Goal: Task Accomplishment & Management: Manage account settings

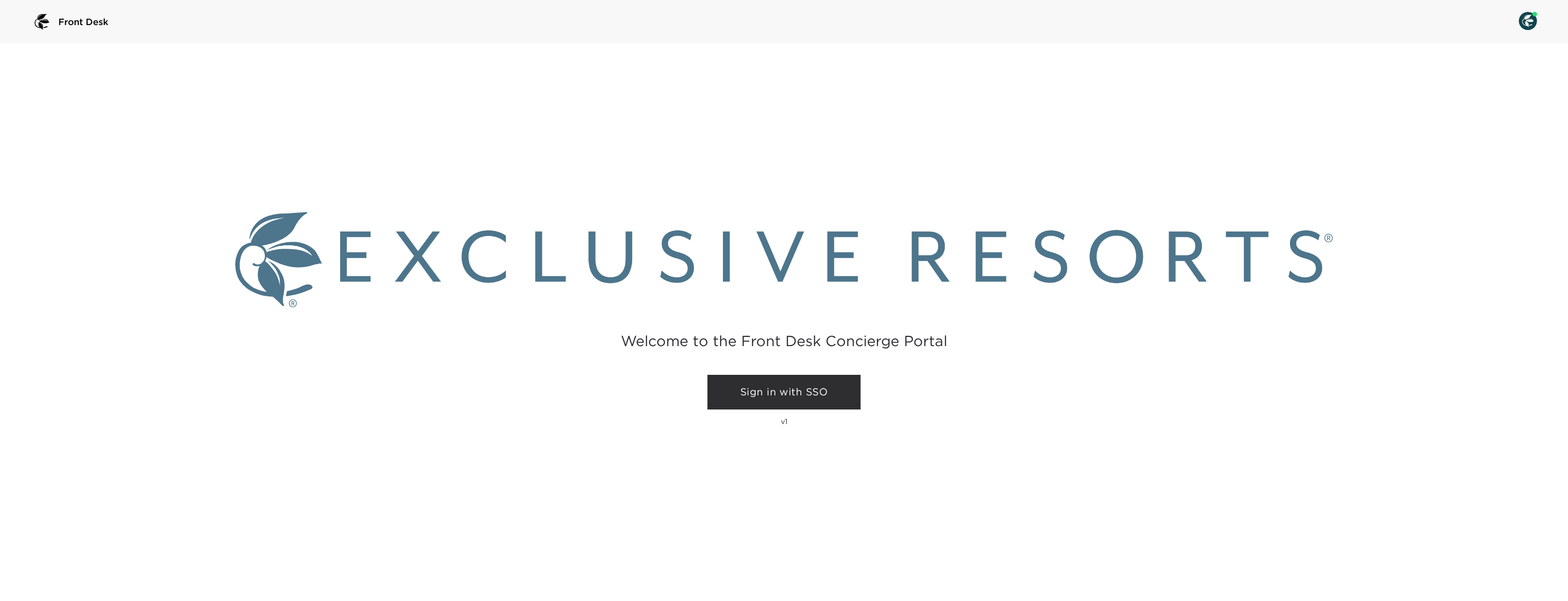
drag, startPoint x: 771, startPoint y: 395, endPoint x: 765, endPoint y: 393, distance: 6.3
click at [771, 395] on link "Sign in with SSO" at bounding box center [784, 392] width 153 height 35
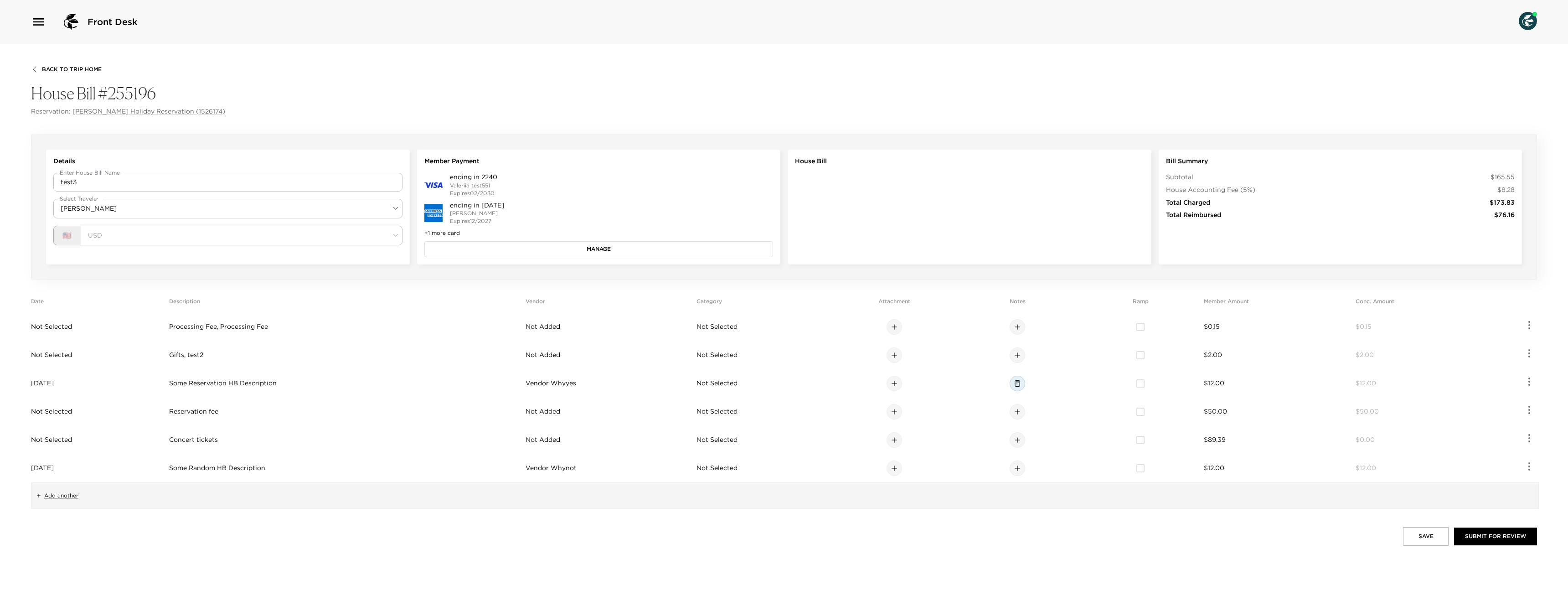
click at [74, 68] on span "Back To Trip Home" at bounding box center [72, 69] width 60 height 6
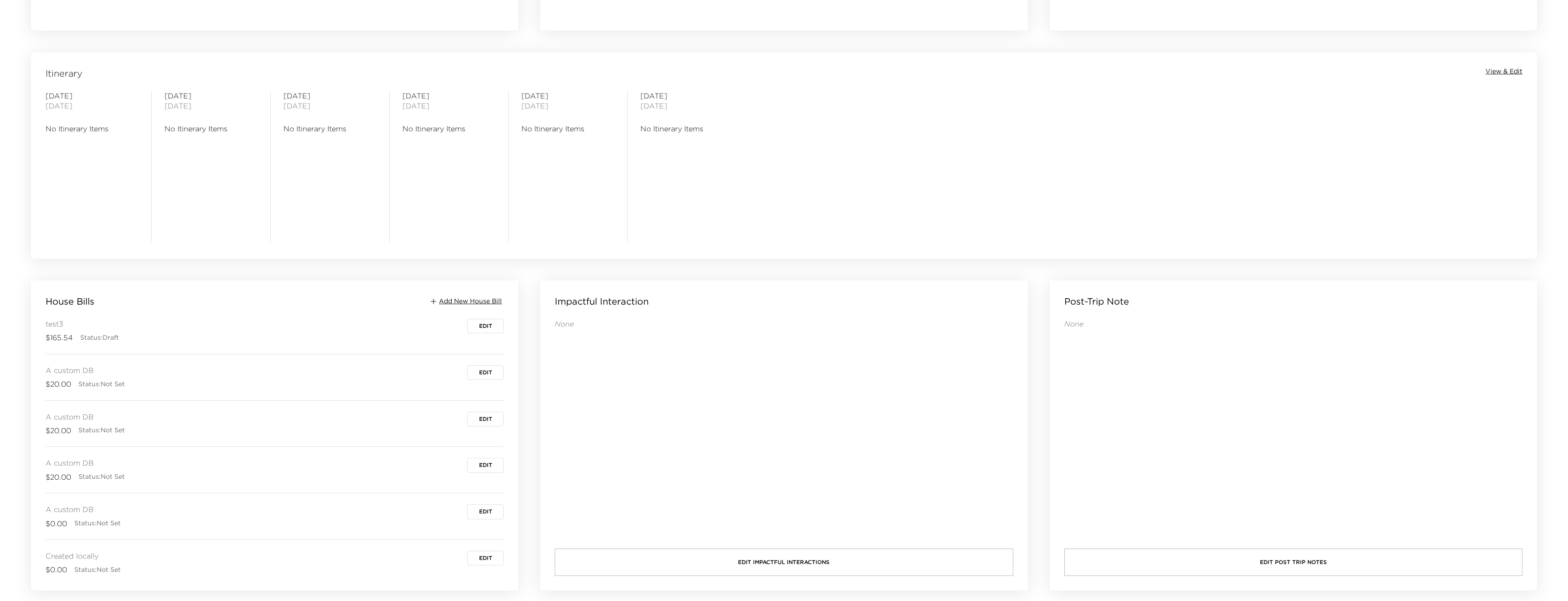
click at [478, 371] on button "Edit" at bounding box center [486, 373] width 37 height 15
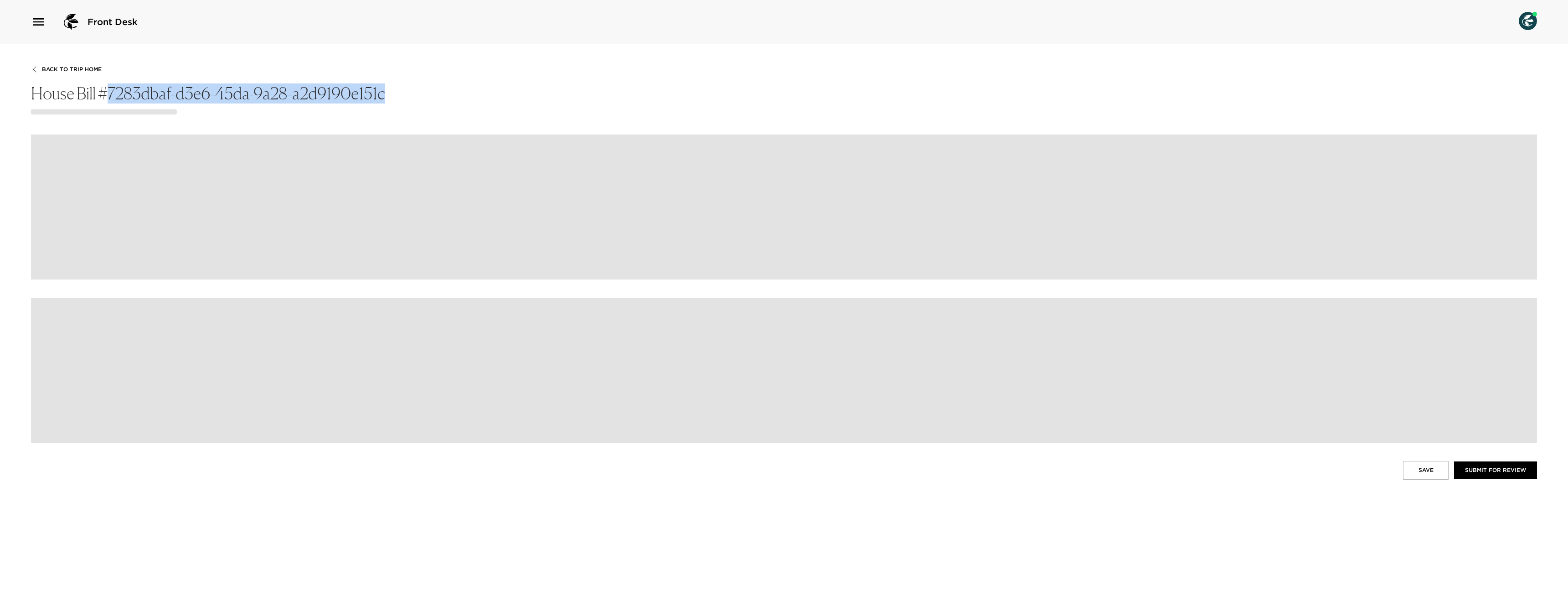
drag, startPoint x: 393, startPoint y: 97, endPoint x: 110, endPoint y: 88, distance: 283.1
click at [110, 88] on h4 "House Bill #7283dbaf-d3e6-45da-9a28-a2d9190e151c" at bounding box center [784, 94] width 1506 height 19
copy h4 "7283dbaf-d3e6-45da-9a28-a2d9190e151c"
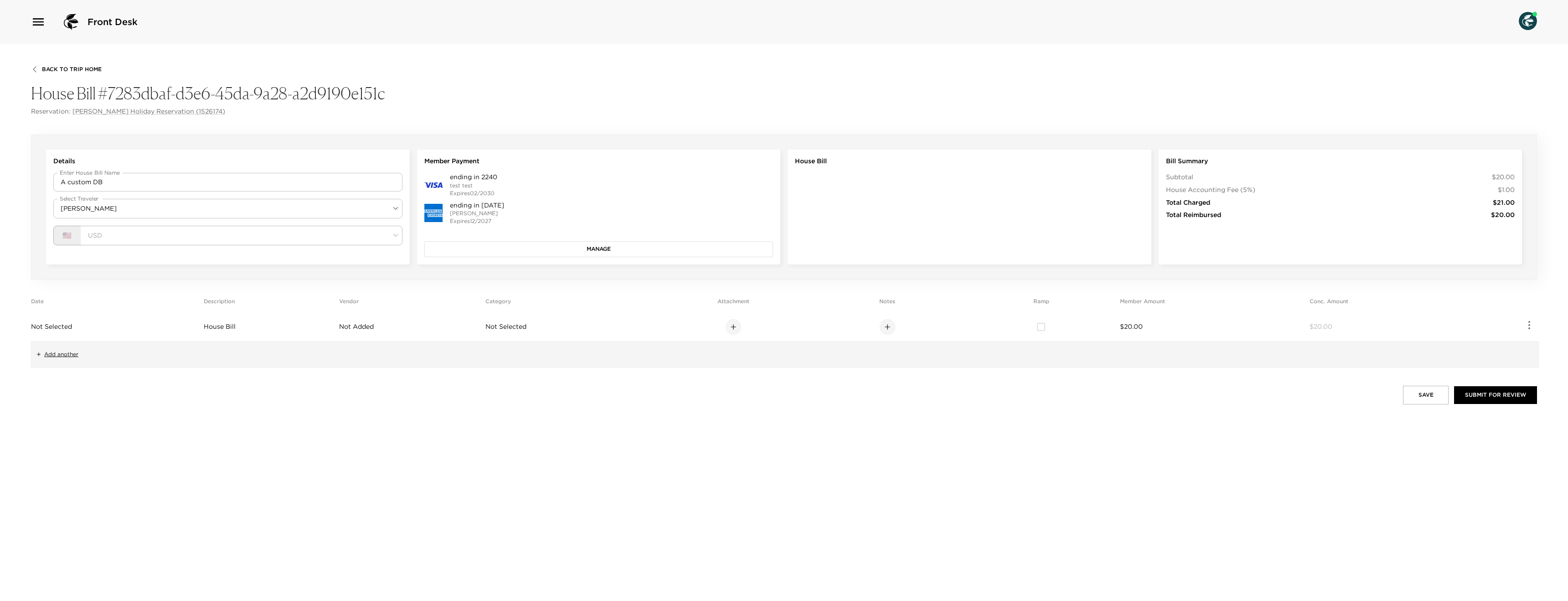
click at [88, 328] on td "Not Selected" at bounding box center [116, 327] width 169 height 28
type input "MMMM DD, YYYY"
click at [79, 325] on input "MMMM DD, YYYY" at bounding box center [138, 326] width 201 height 9
click at [477, 242] on button "Manage" at bounding box center [599, 248] width 349 height 15
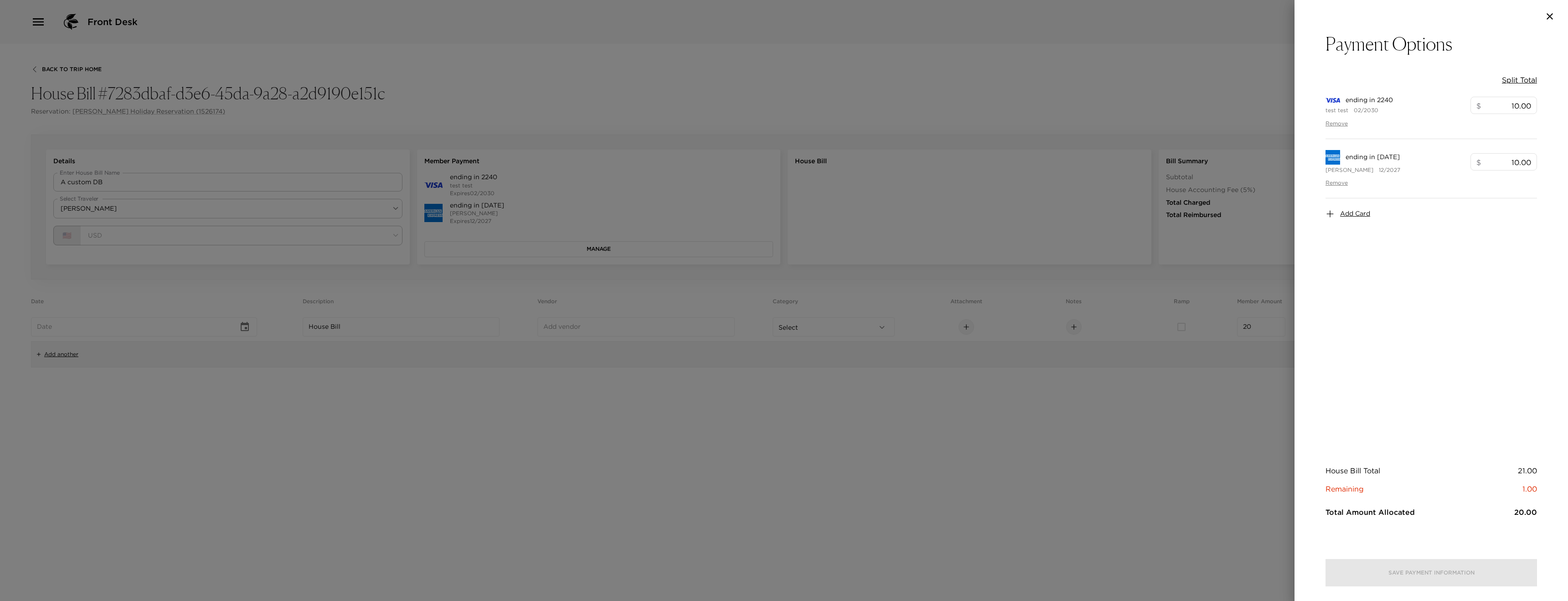
click at [806, 170] on div at bounding box center [784, 300] width 1568 height 601
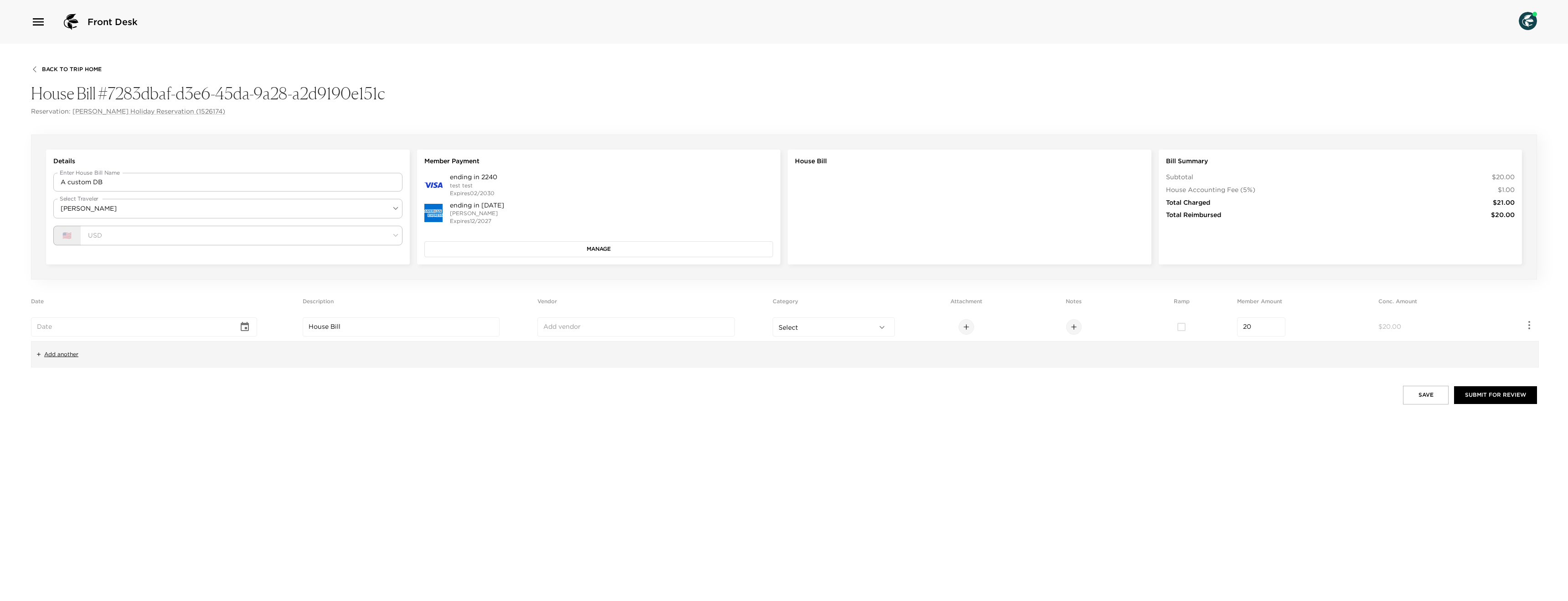
type input "MMMM DD, YYYY"
click at [77, 328] on input "MMMM DD, YYYY" at bounding box center [138, 326] width 201 height 9
click at [250, 328] on icon "Choose date" at bounding box center [245, 327] width 11 height 11
click at [79, 382] on button "1" at bounding box center [73, 383] width 16 height 16
type input "Sep 01, 2025"
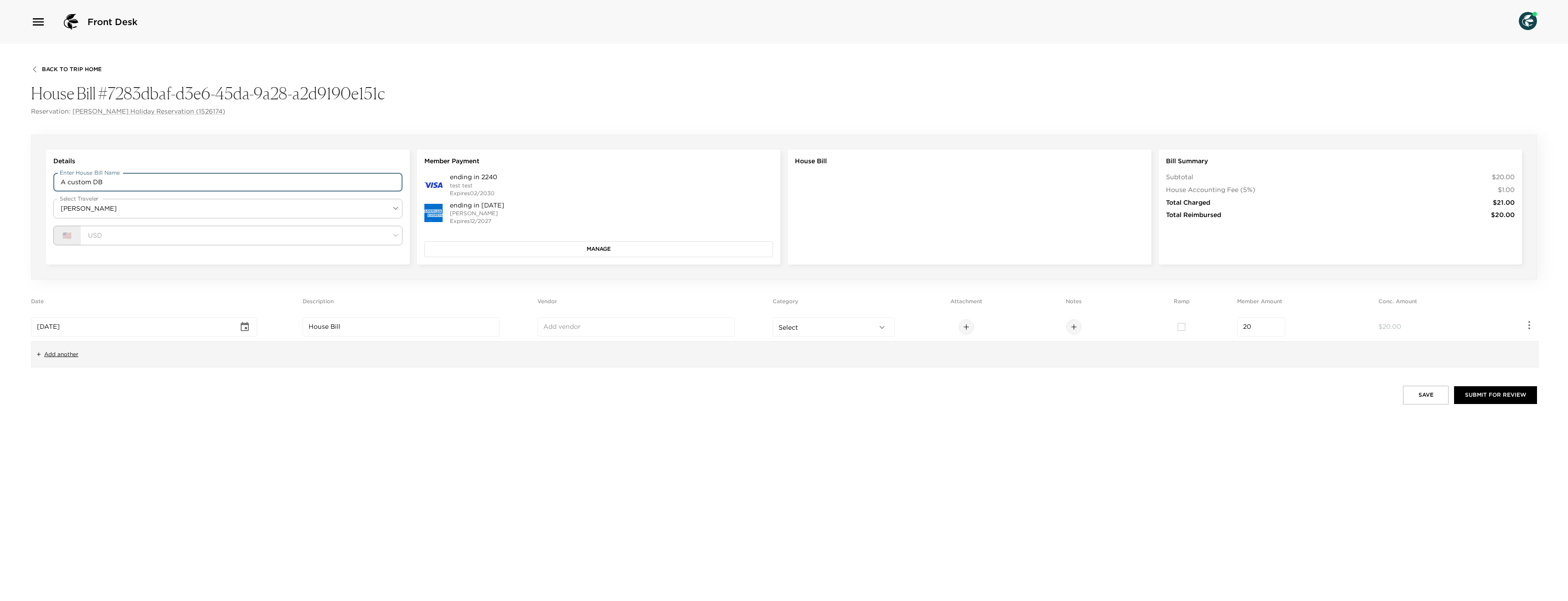
drag, startPoint x: 109, startPoint y: 181, endPoint x: 93, endPoint y: 181, distance: 16.0
click at [93, 182] on input "A custom DB" at bounding box center [228, 182] width 349 height 18
drag, startPoint x: 94, startPoint y: 183, endPoint x: 8, endPoint y: 181, distance: 86.0
click at [8, 181] on div "Back To Trip Home House Bill #7283dbaf-d3e6-45da-9a28-a2d9190e151c Reservation:…" at bounding box center [784, 322] width 1568 height 557
type input "A custom description"
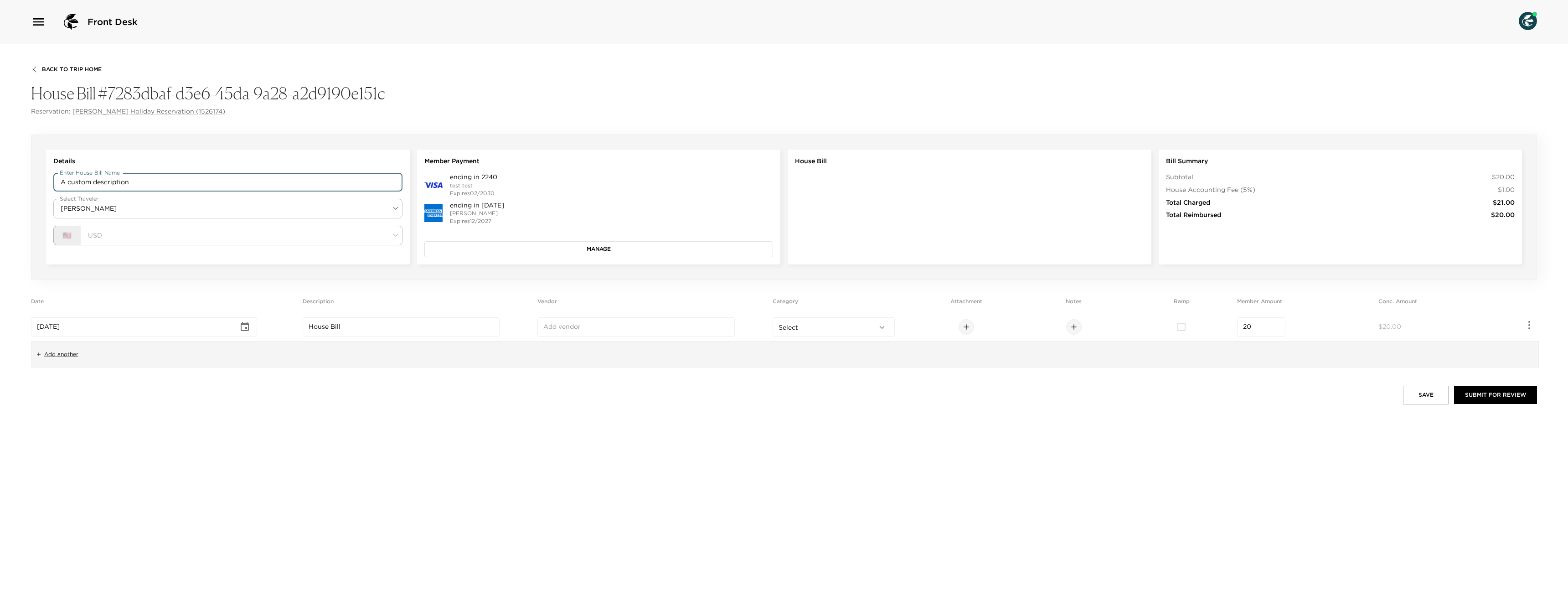
drag, startPoint x: 348, startPoint y: 338, endPoint x: 346, endPoint y: 331, distance: 7.3
click at [348, 337] on td "House Bill ​" at bounding box center [418, 327] width 231 height 28
click at [345, 328] on input "House Bill" at bounding box center [401, 326] width 185 height 9
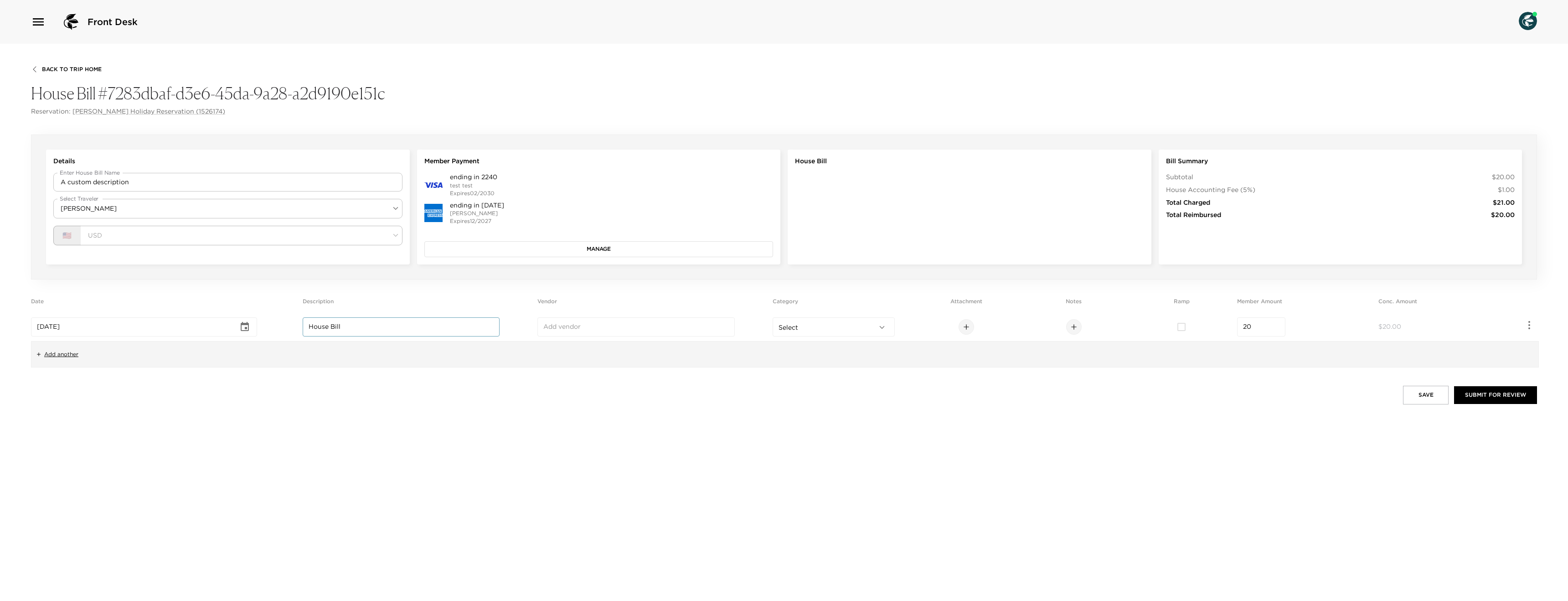
paste input "A custom"
type input "A custom line description"
click at [647, 326] on input "text" at bounding box center [636, 326] width 185 height 9
paste input "A custom"
type input "A custom vendor"
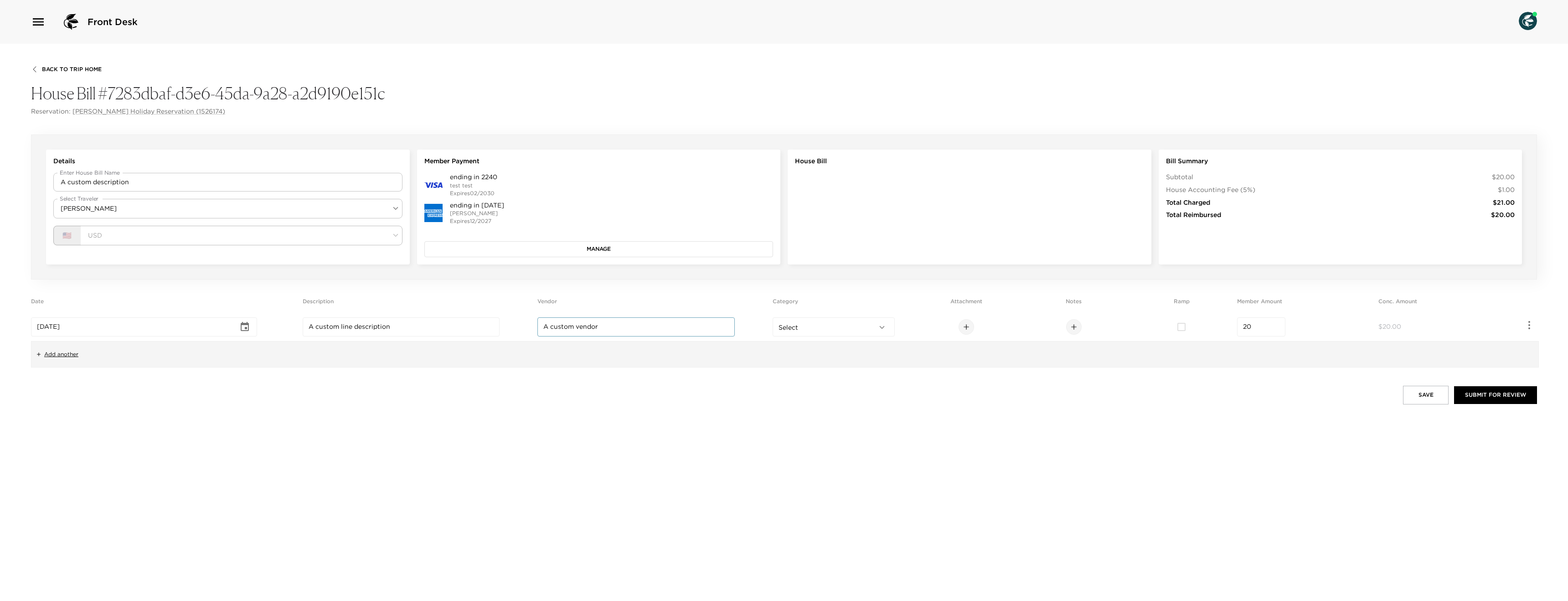
click at [818, 337] on td "Select ​" at bounding box center [841, 327] width 138 height 28
click at [824, 328] on body "Front Desk Back To Trip Home House Bill #7283dbaf-d3e6-45da-9a28-a2d9190e151c R…" at bounding box center [784, 300] width 1568 height 601
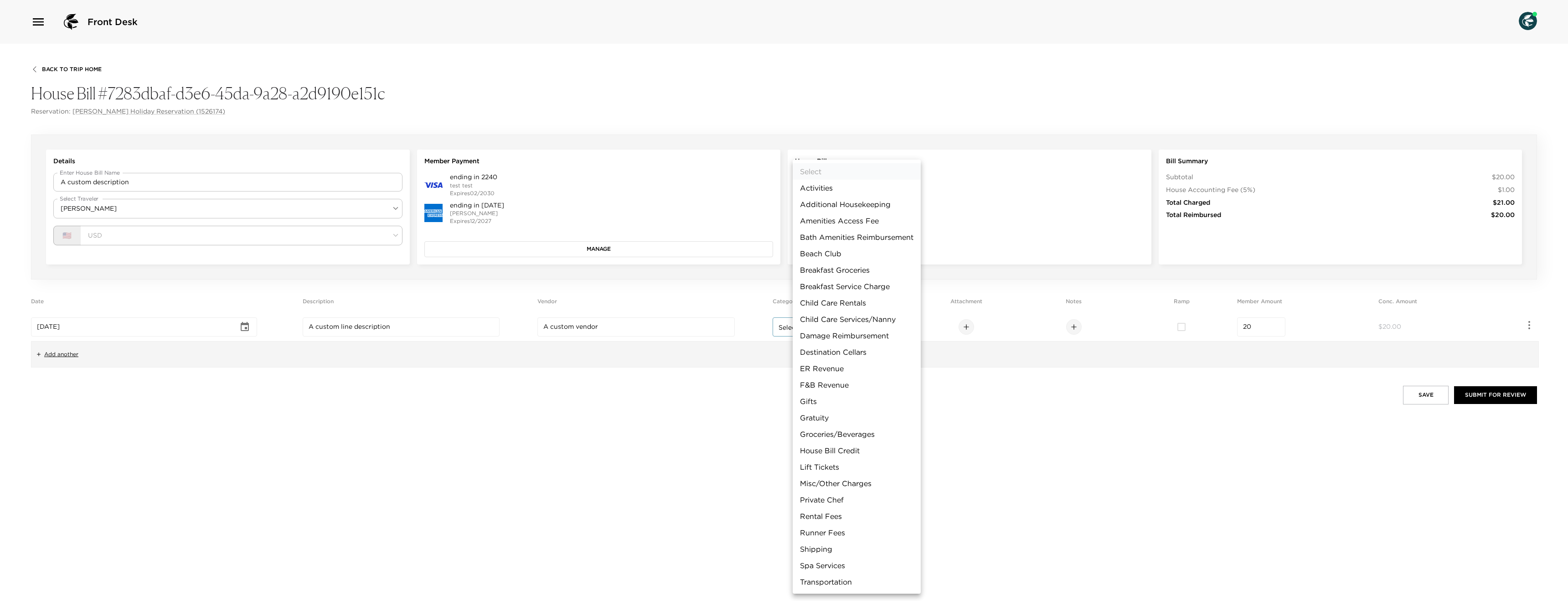
drag, startPoint x: 828, startPoint y: 351, endPoint x: 898, endPoint y: 348, distance: 70.1
click at [828, 351] on li "Destination Cellars" at bounding box center [856, 352] width 128 height 16
type input "Destination Cellars"
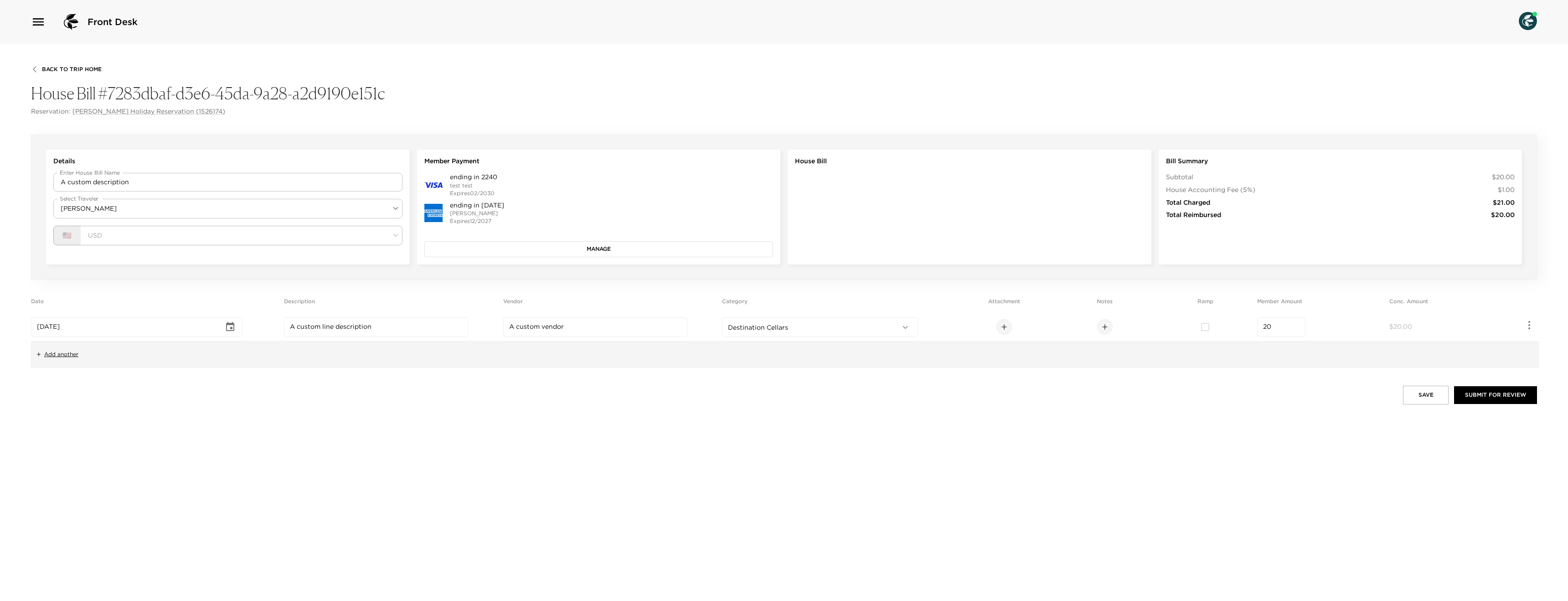
drag, startPoint x: 1107, startPoint y: 323, endPoint x: 1113, endPoint y: 325, distance: 6.3
click at [1113, 325] on div at bounding box center [1105, 326] width 97 height 15
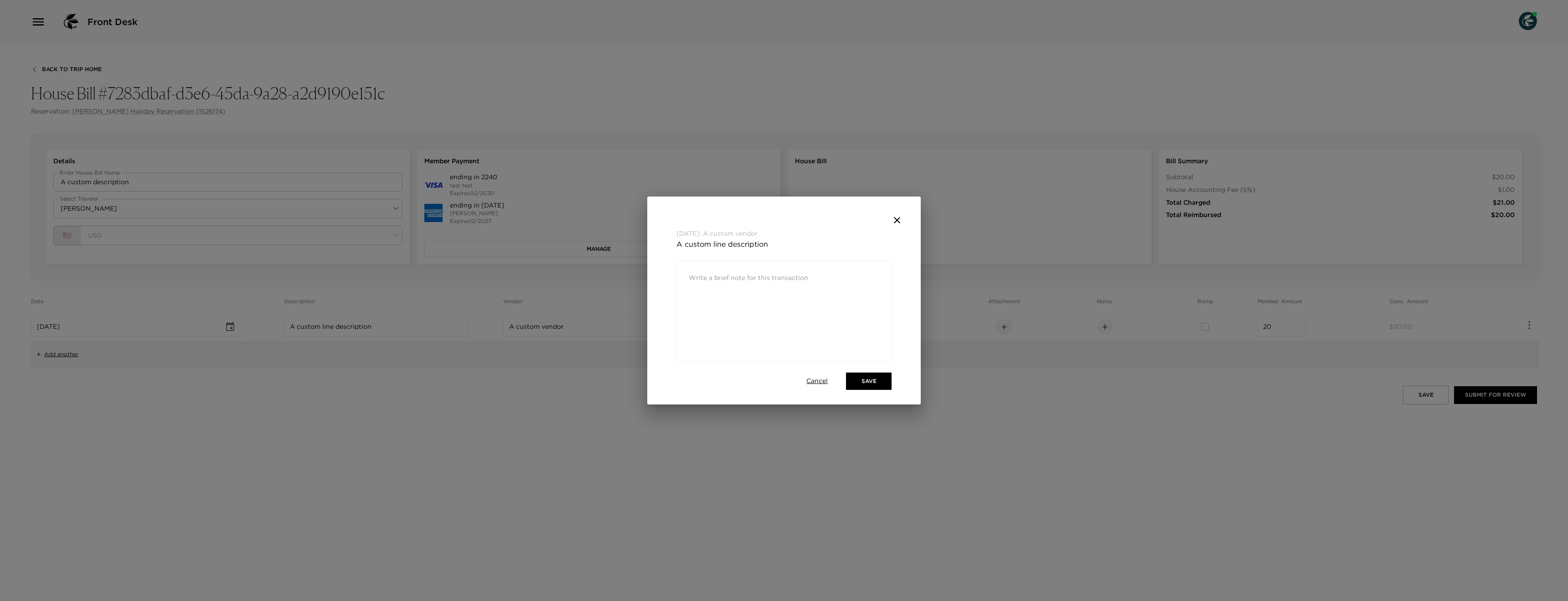
click at [1115, 325] on div "Sep 01, 2025: A custom vendor A custom line description x ​ Cancel Save" at bounding box center [784, 300] width 1568 height 601
click at [730, 297] on div "x ​" at bounding box center [783, 311] width 215 height 101
click at [723, 286] on div "x ​" at bounding box center [784, 278] width 203 height 26
paste textarea "A custom"
type textarea "A custom note"
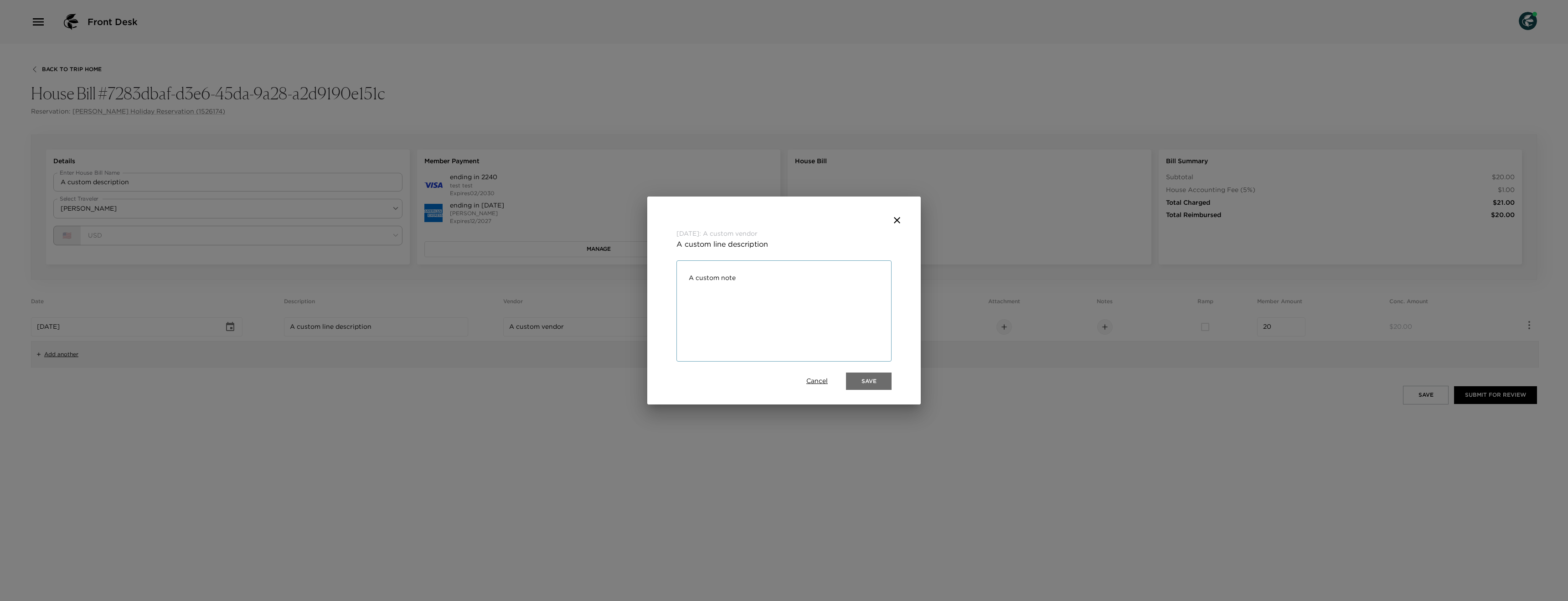
click at [868, 384] on button "Save" at bounding box center [869, 381] width 46 height 17
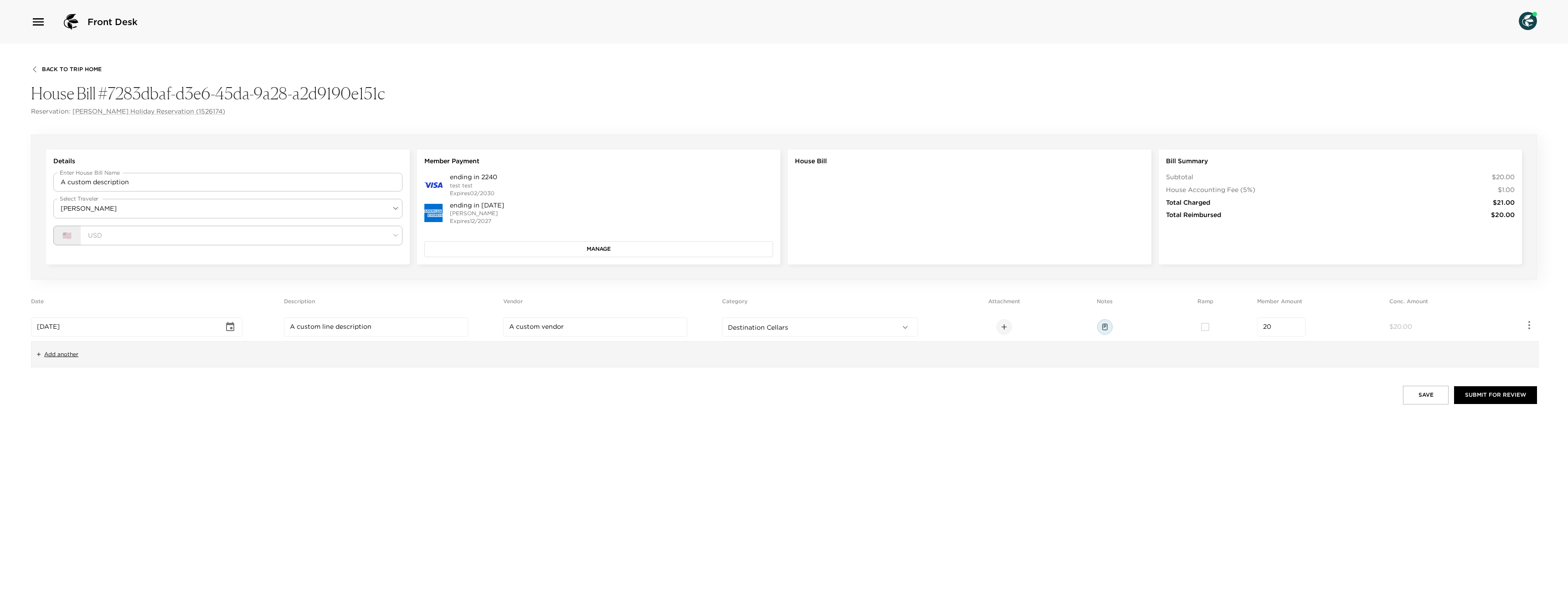
click at [1283, 326] on input "20" at bounding box center [1281, 326] width 37 height 9
type input "20.78"
click at [1258, 391] on div "Save Submit for Review" at bounding box center [784, 395] width 1506 height 18
click at [559, 252] on button "Manage" at bounding box center [599, 248] width 349 height 15
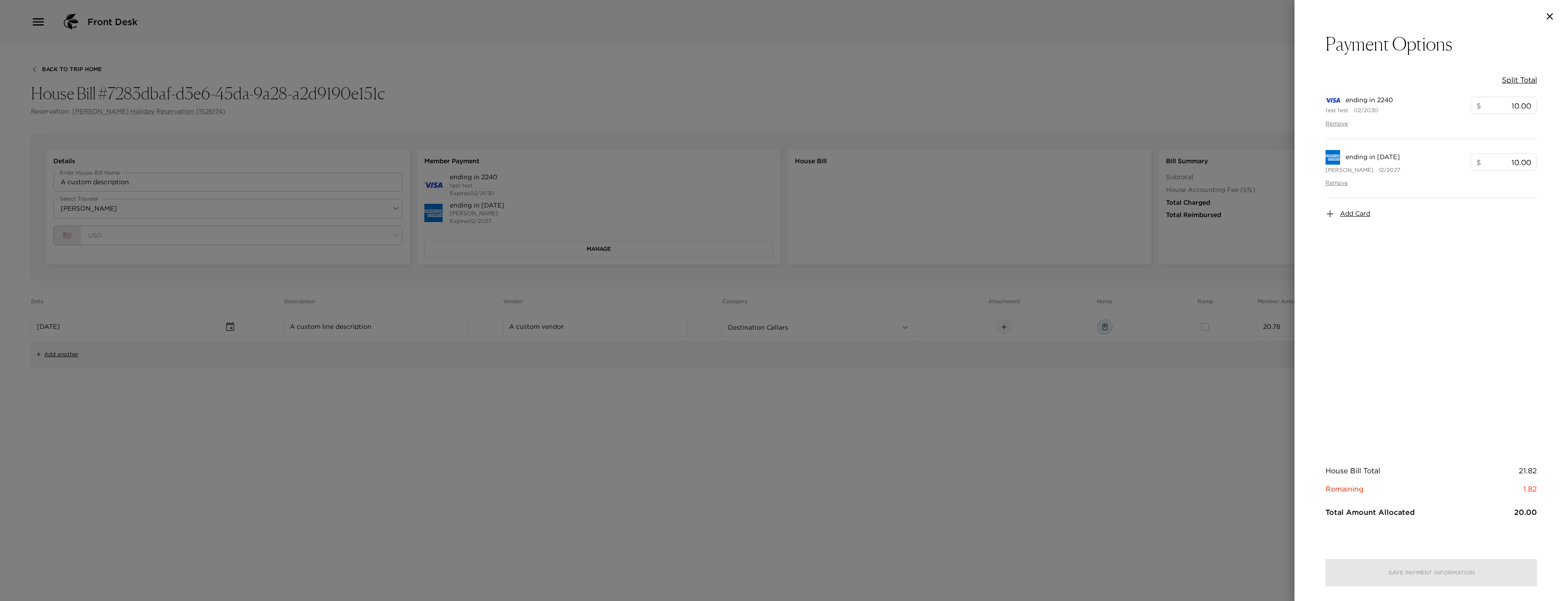
click at [1522, 81] on button "Split Total" at bounding box center [1519, 80] width 35 height 10
type input "10.91"
click at [1433, 574] on button "Save Payment Information" at bounding box center [1431, 572] width 211 height 27
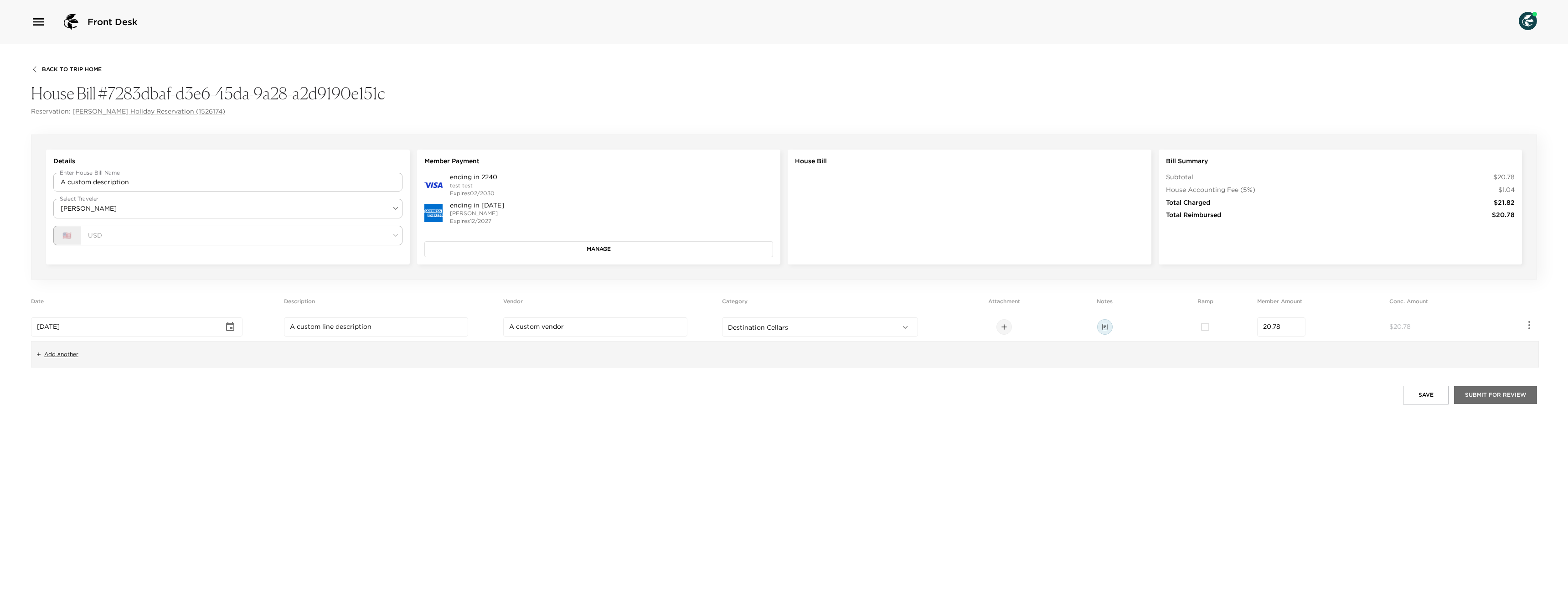
click at [1485, 396] on button "Submit for Review" at bounding box center [1496, 395] width 83 height 17
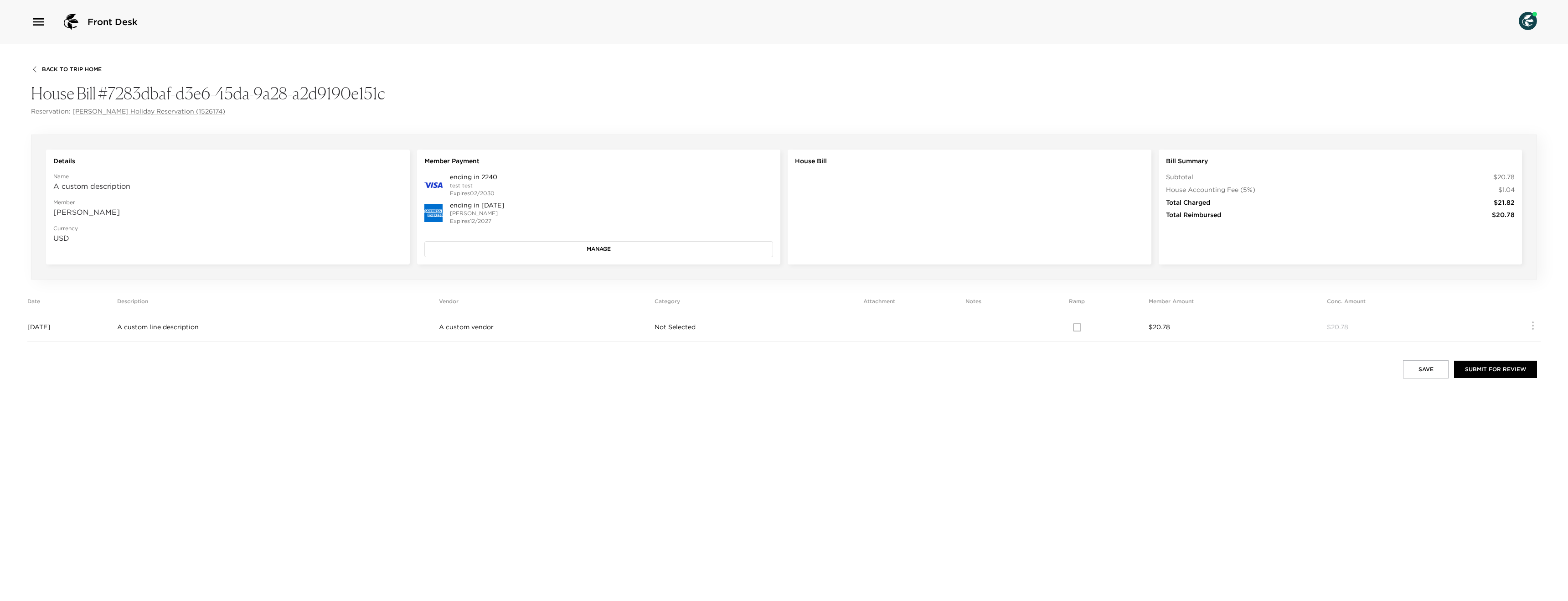
drag, startPoint x: 508, startPoint y: 300, endPoint x: 507, endPoint y: 320, distance: 20.0
click at [508, 304] on th "Vendor" at bounding box center [547, 305] width 215 height 15
click at [494, 328] on span "A custom vendor" at bounding box center [466, 326] width 55 height 8
click at [691, 328] on span "Not Selected" at bounding box center [674, 326] width 41 height 8
drag, startPoint x: 691, startPoint y: 328, endPoint x: 1117, endPoint y: 314, distance: 426.2
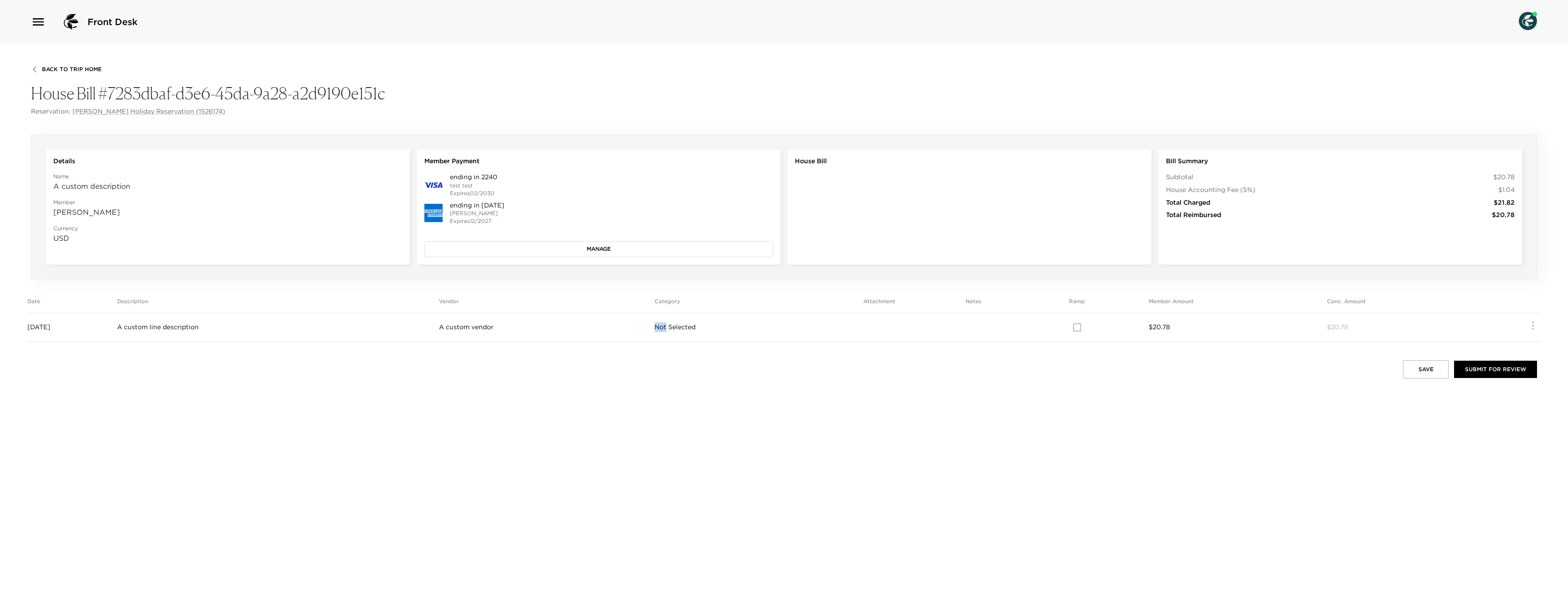
click at [691, 328] on span "Not Selected" at bounding box center [674, 326] width 41 height 8
click at [1086, 328] on div at bounding box center [1077, 327] width 144 height 19
click at [1093, 328] on div at bounding box center [1077, 327] width 144 height 19
drag, startPoint x: 1093, startPoint y: 328, endPoint x: 1175, endPoint y: 327, distance: 82.0
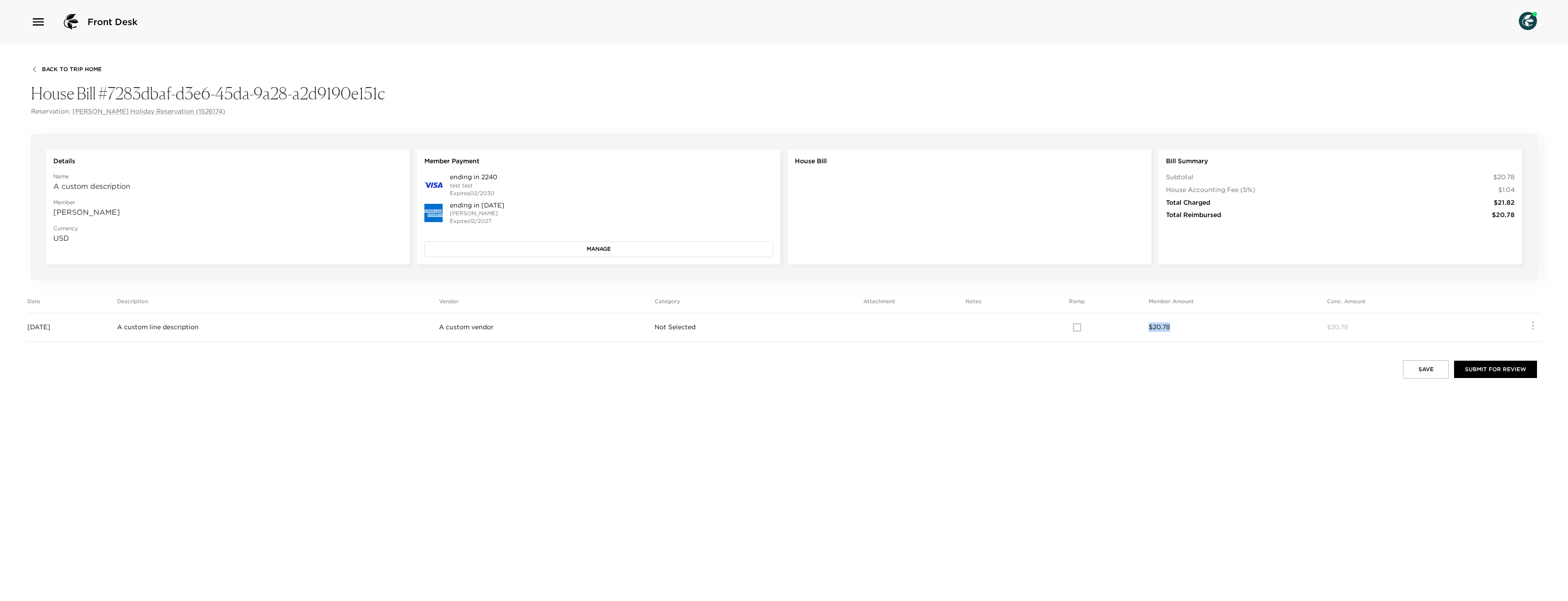
click at [1104, 328] on div at bounding box center [1077, 327] width 144 height 19
click at [1170, 327] on span "$20.78" at bounding box center [1159, 326] width 21 height 8
click at [1164, 327] on span "$20.78" at bounding box center [1159, 326] width 21 height 8
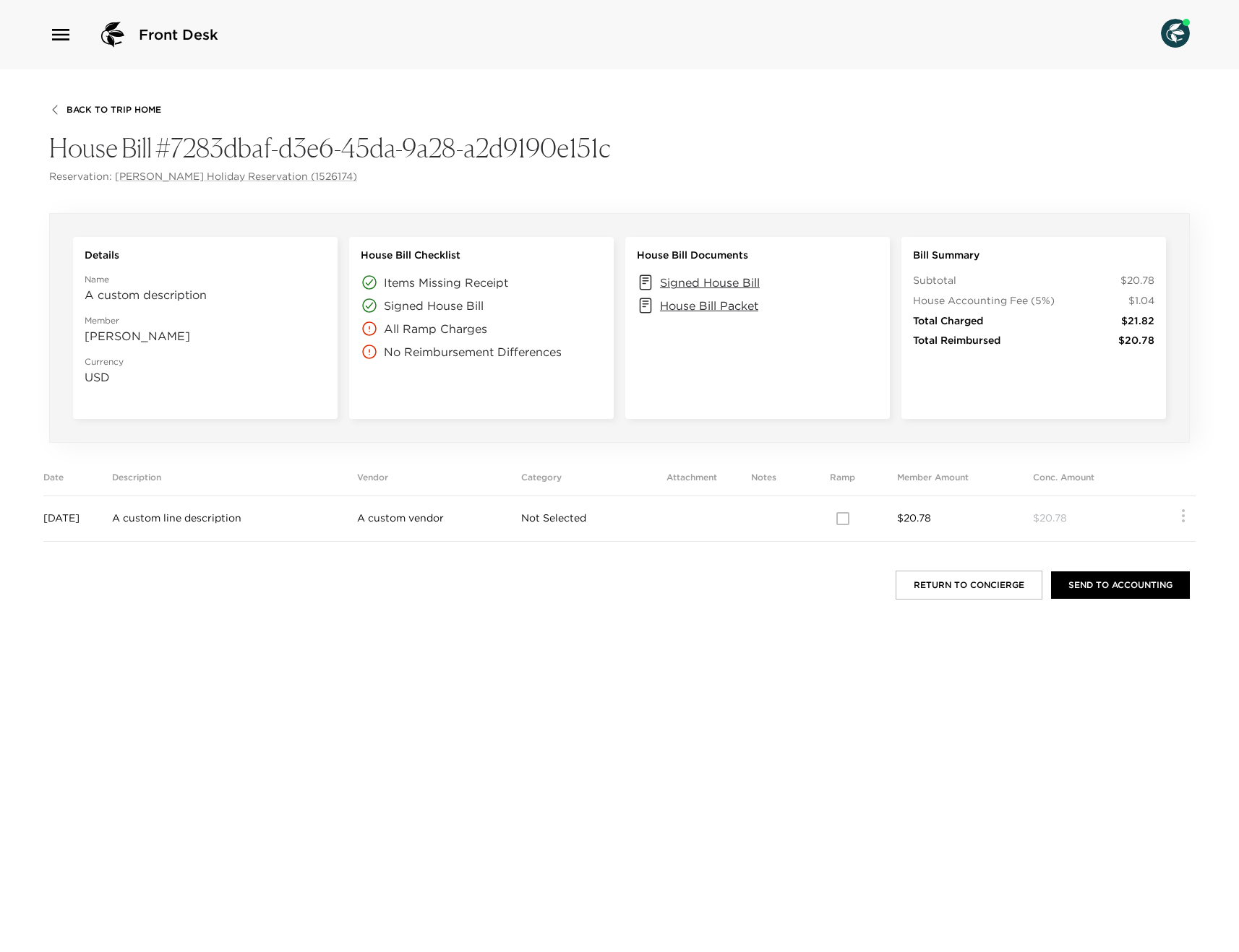
click at [124, 333] on p "[PERSON_NAME]" at bounding box center [206, 336] width 241 height 17
click at [123, 335] on p "Loren Holiday" at bounding box center [206, 336] width 241 height 17
click at [93, 371] on p "USD" at bounding box center [206, 377] width 241 height 17
click at [284, 571] on div "Return to Concierge Send to Accounting" at bounding box center [620, 585] width 1141 height 29
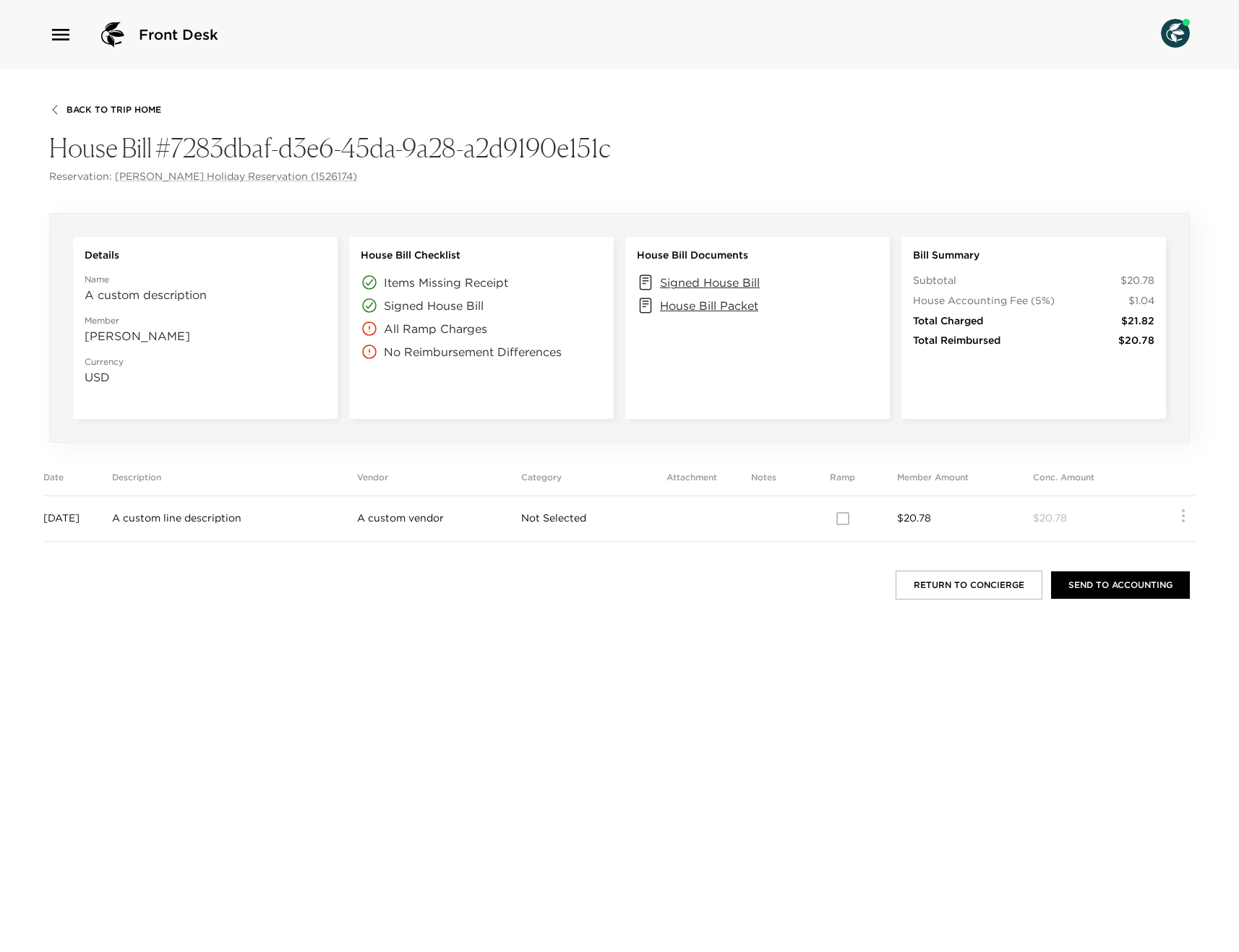
click at [120, 295] on p "A custom description" at bounding box center [206, 295] width 241 height 17
click at [132, 335] on p "Loren Holiday" at bounding box center [206, 336] width 241 height 17
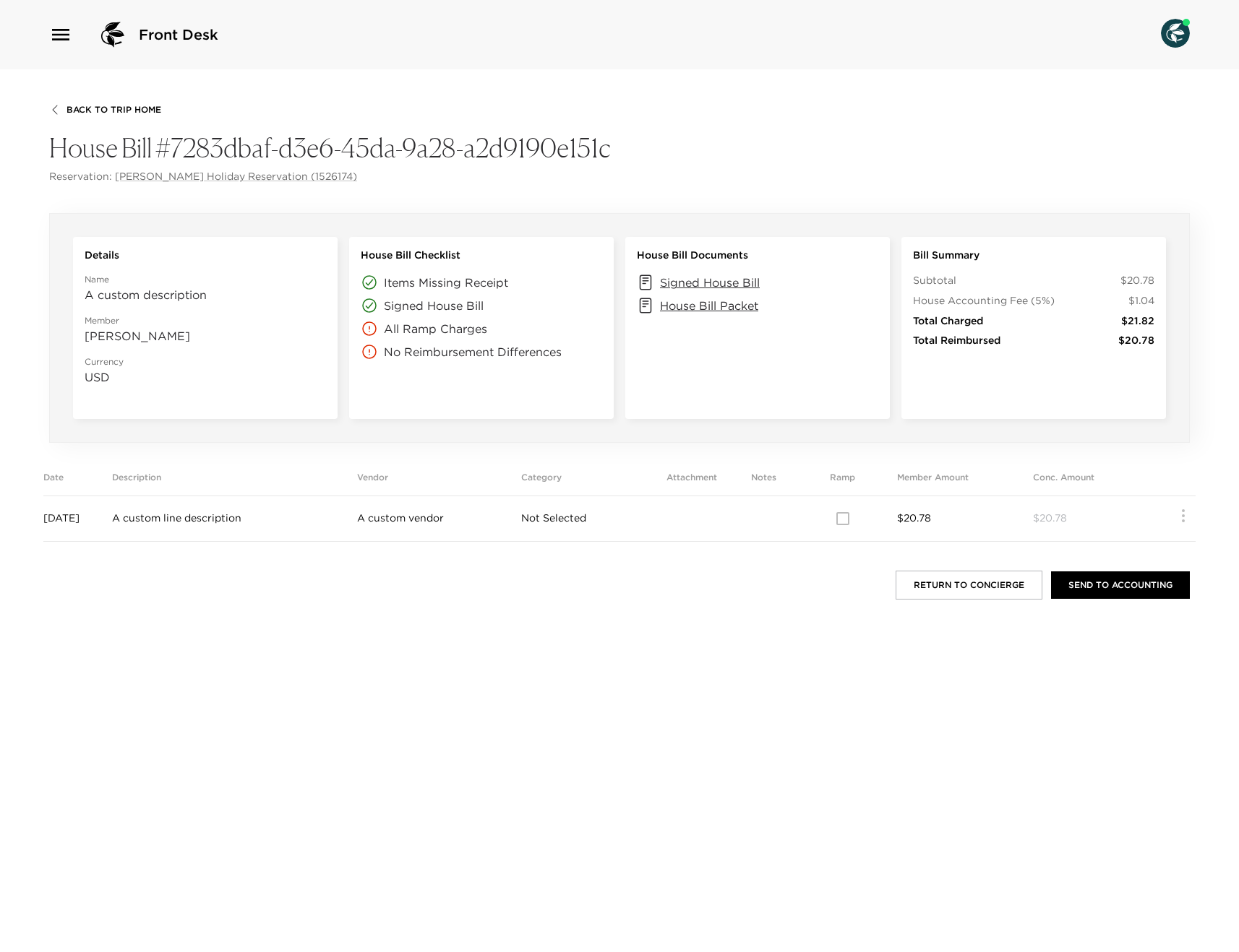
click at [464, 600] on div "Back To Trip Home House Bill #7283dbaf-d3e6-45da-9a28-a2d9190e151c Reservation:…" at bounding box center [620, 510] width 1239 height 883
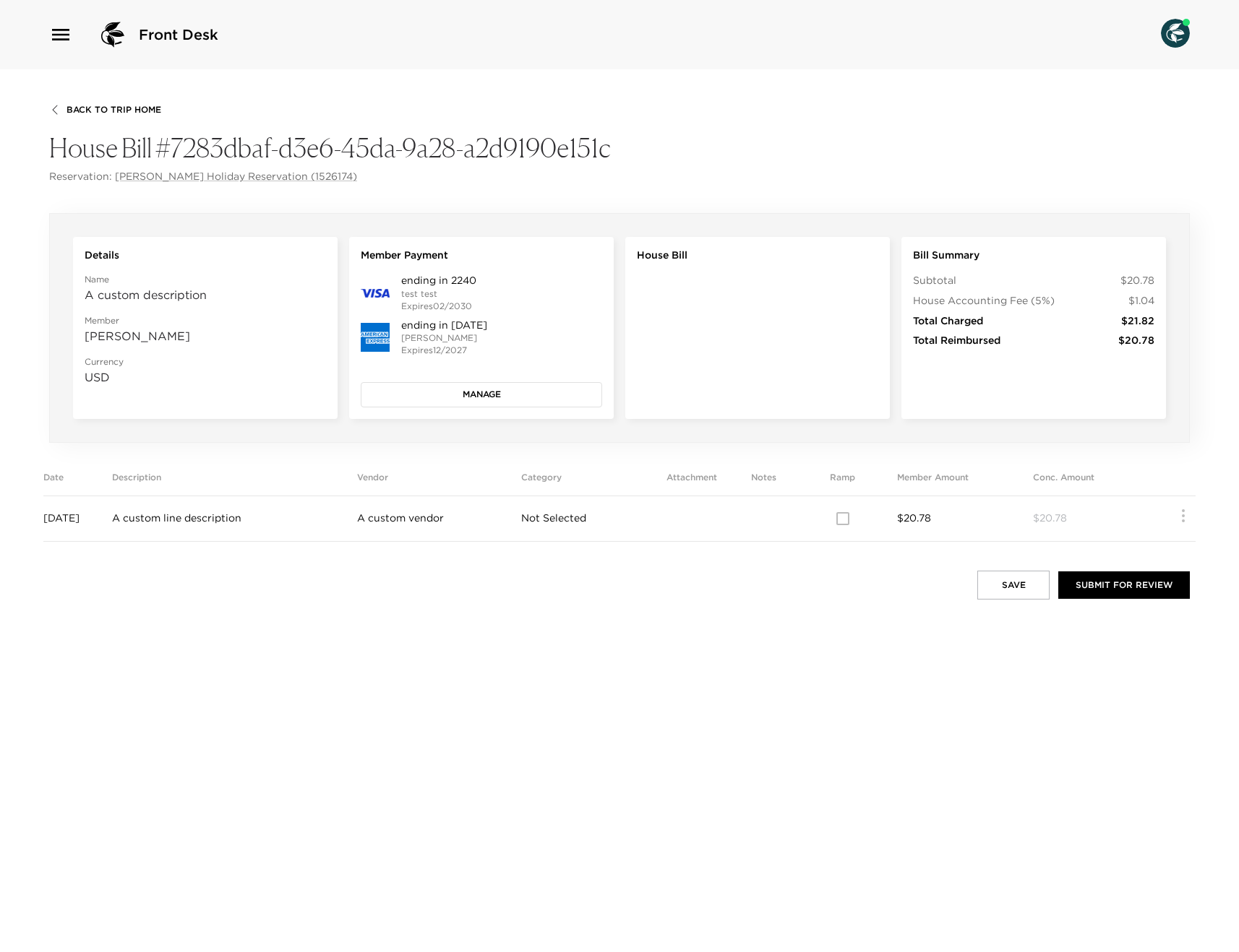
click at [110, 110] on span "Back To Trip Home" at bounding box center [114, 110] width 95 height 10
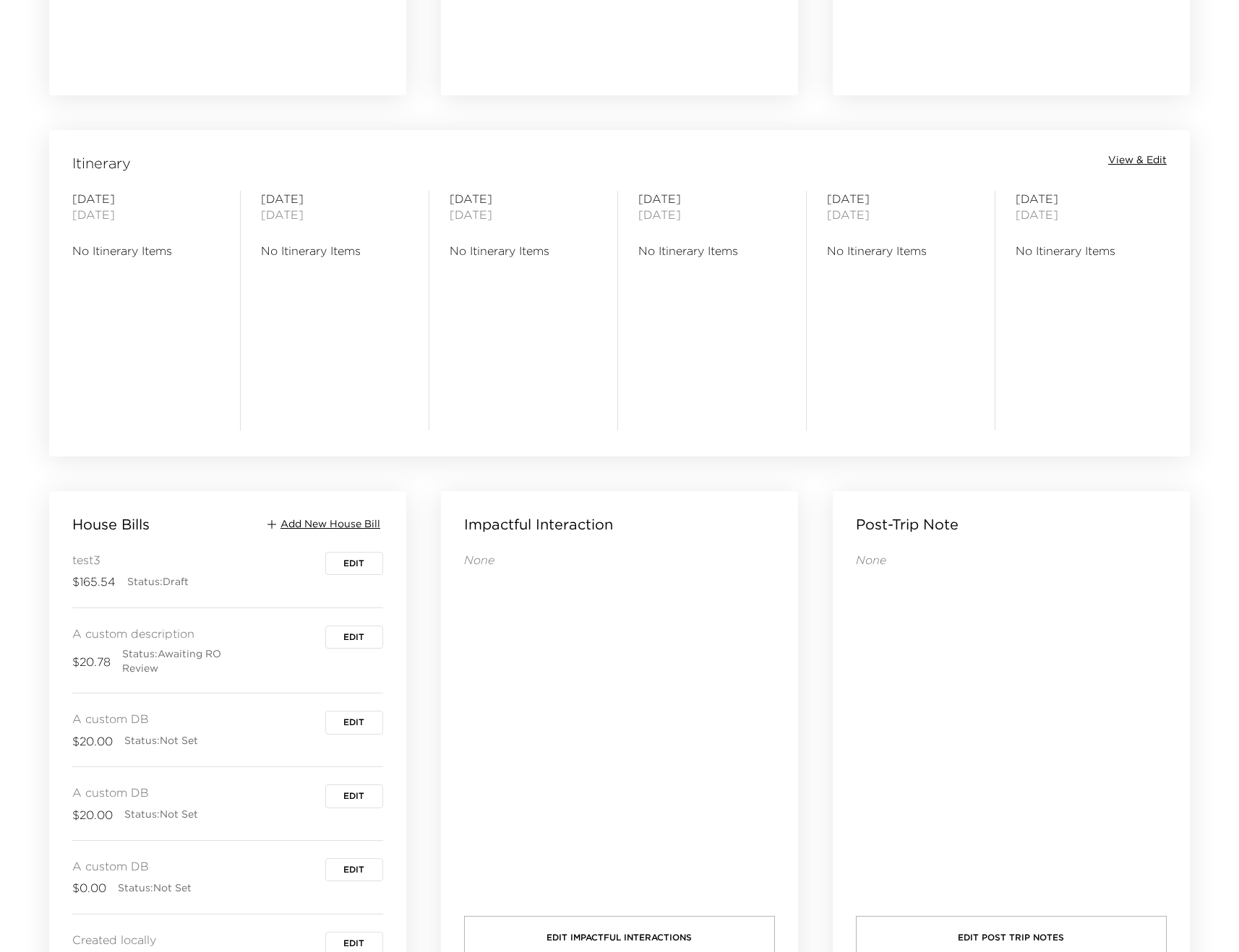
scroll to position [1122, 0]
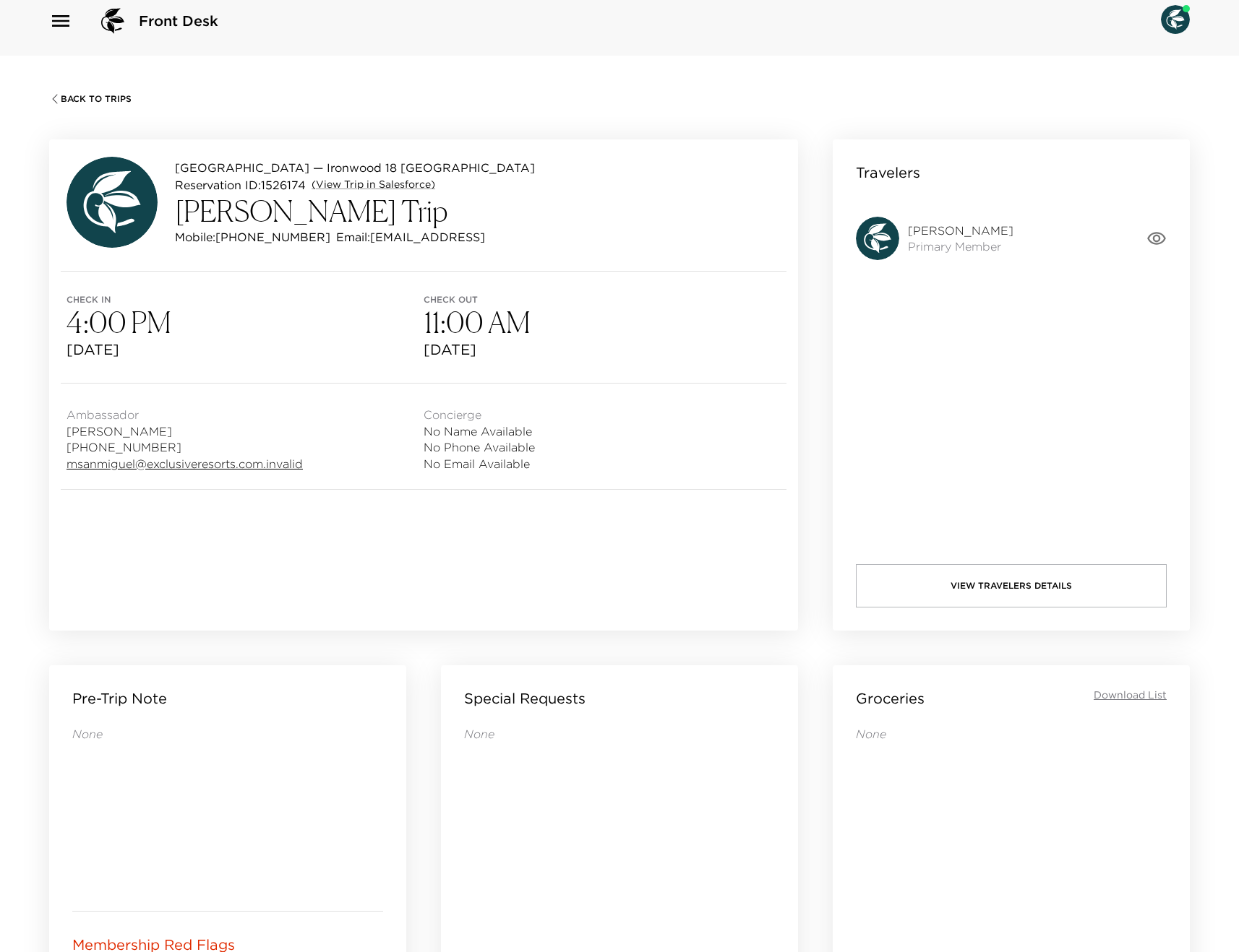
scroll to position [26, 0]
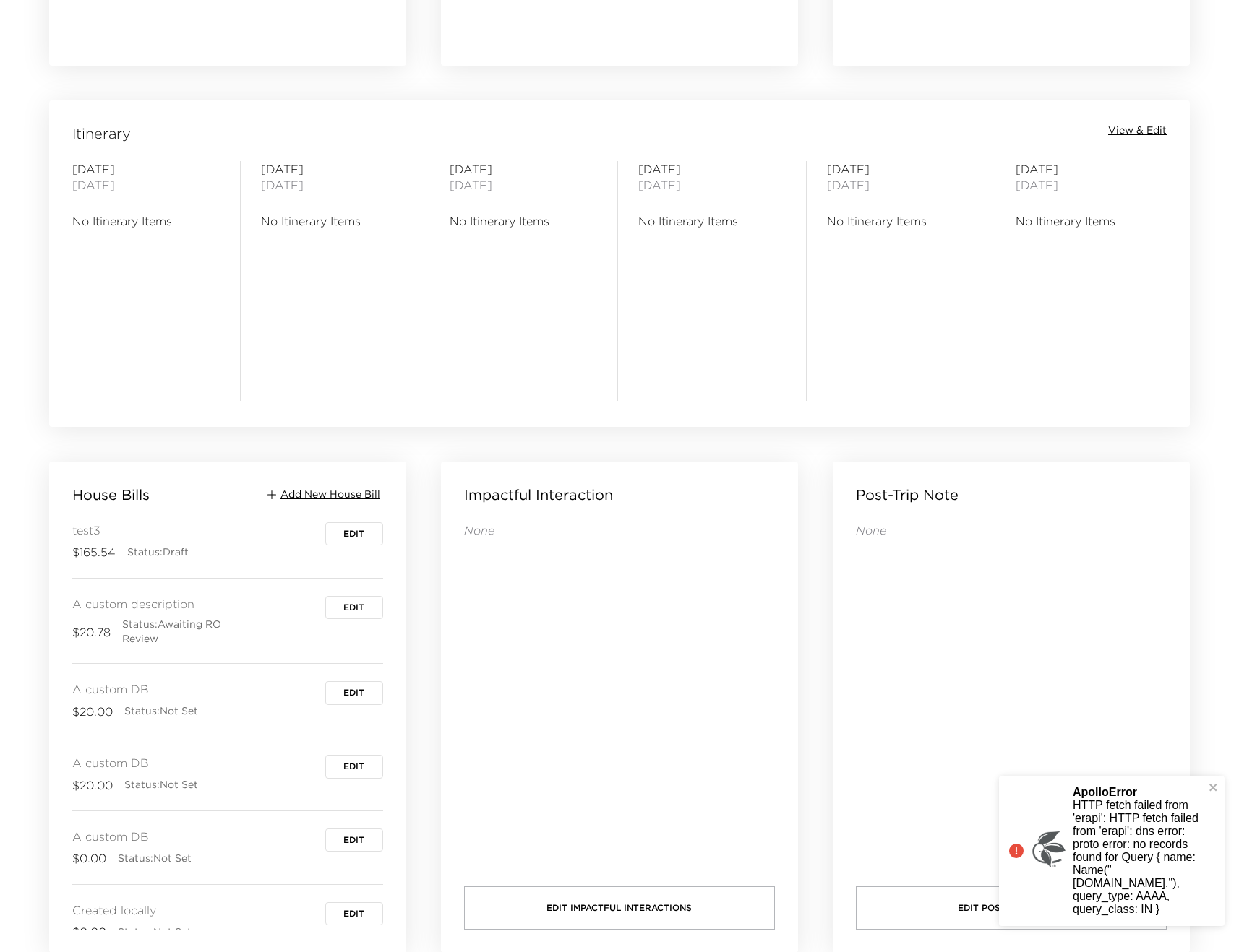
scroll to position [1105, 0]
drag, startPoint x: 1164, startPoint y: 908, endPoint x: 1143, endPoint y: 902, distance: 21.8
click at [1148, 902] on p "HTTP fetch failed from 'erapi': HTTP fetch failed from 'erapi': dns error: prot…" at bounding box center [1115, 857] width 125 height 117
drag, startPoint x: 1166, startPoint y: 909, endPoint x: 1152, endPoint y: 905, distance: 14.6
click at [1152, 905] on p "HTTP fetch failed from 'erapi': HTTP fetch failed from 'erapi': dns error: prot…" at bounding box center [1122, 857] width 125 height 117
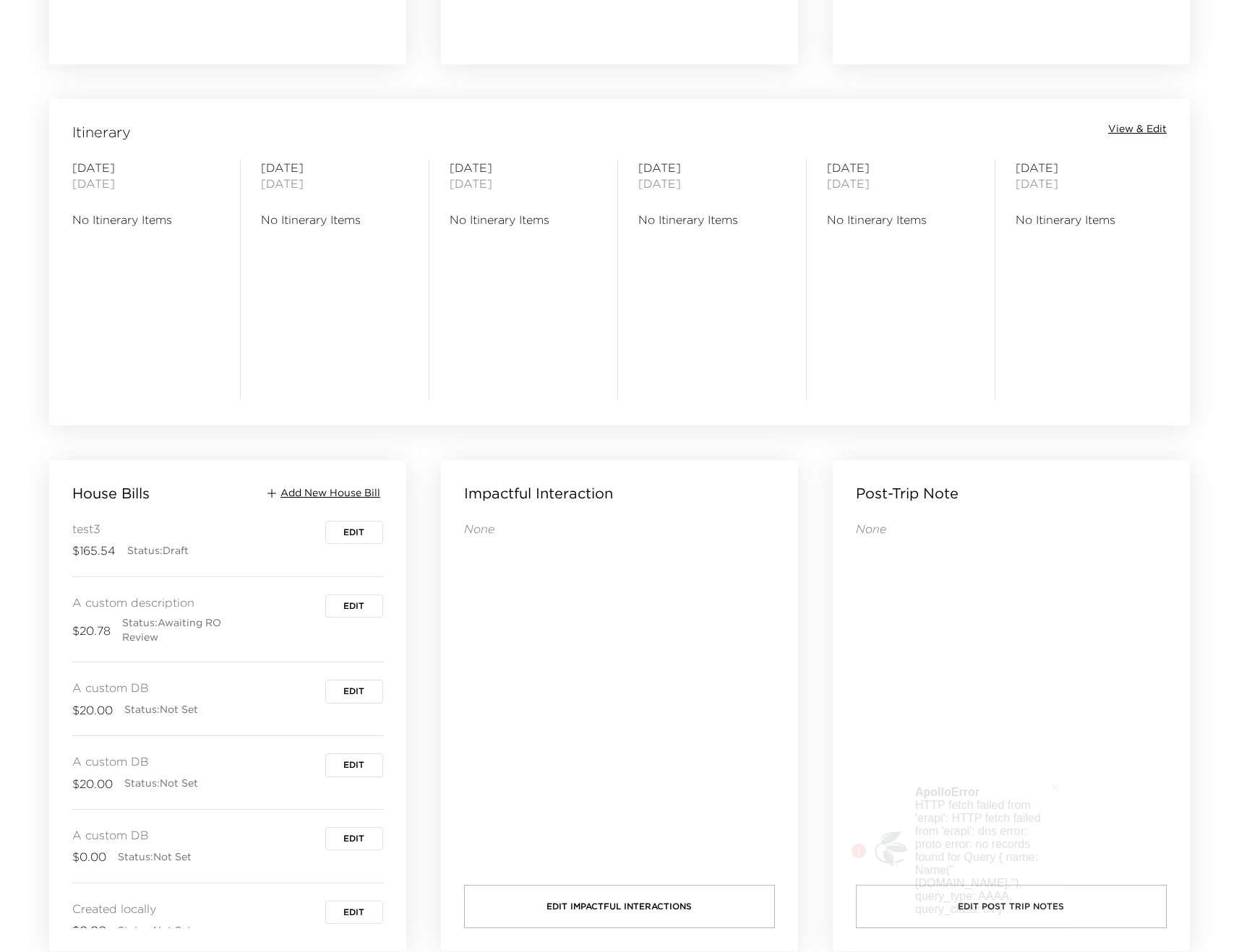
drag, startPoint x: 1143, startPoint y: 899, endPoint x: 999, endPoint y: 809, distance: 169.8
click at [999, 809] on p "HTTP fetch failed from 'erapi': HTTP fetch failed from 'erapi': dns error: prot…" at bounding box center [977, 857] width 125 height 117
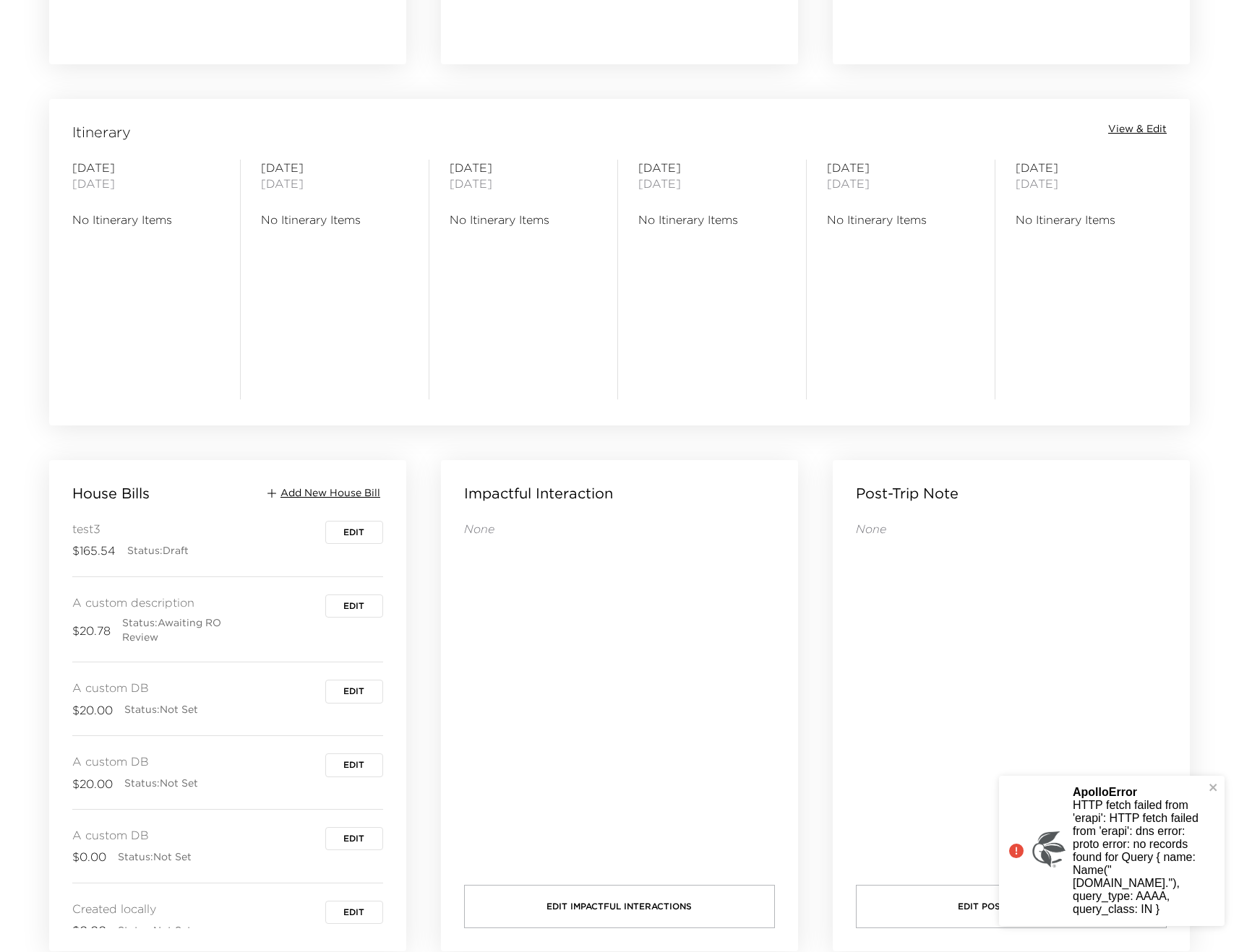
copy p "HTTP fetch failed from 'erapi': HTTP fetch failed from 'erapi': dns error: prot…"
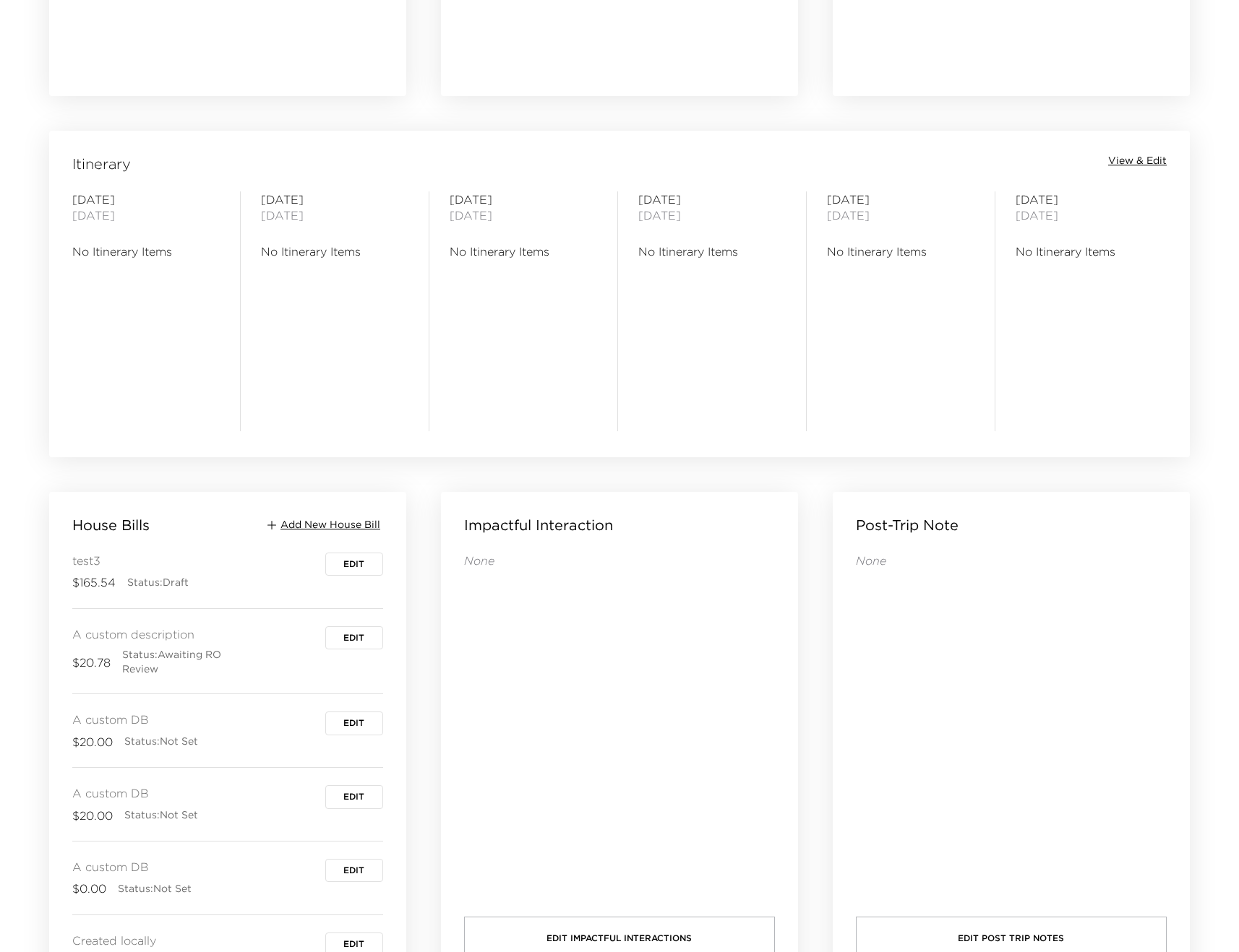
scroll to position [1122, 0]
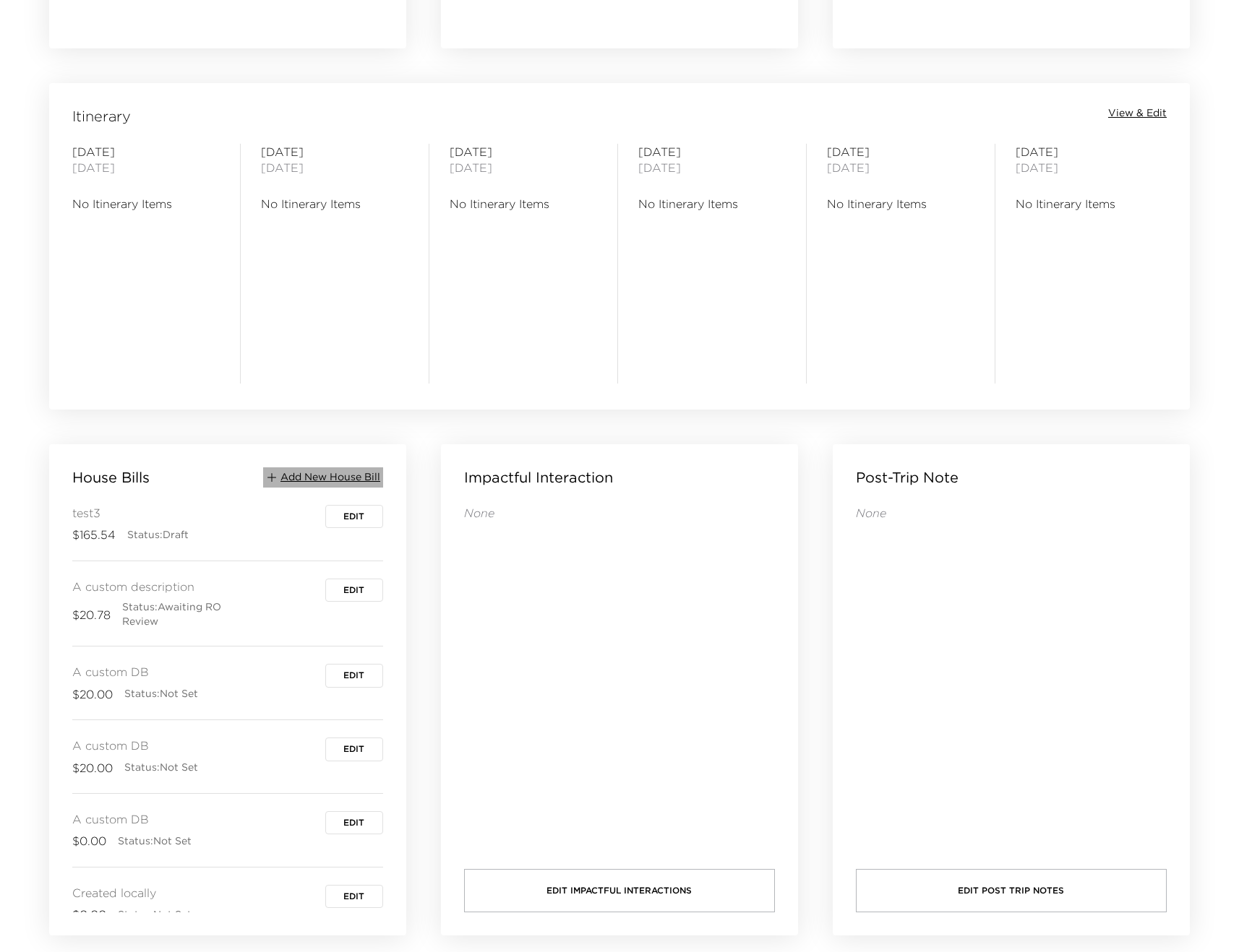
click at [302, 476] on span "Add New House Bill" at bounding box center [330, 476] width 99 height 14
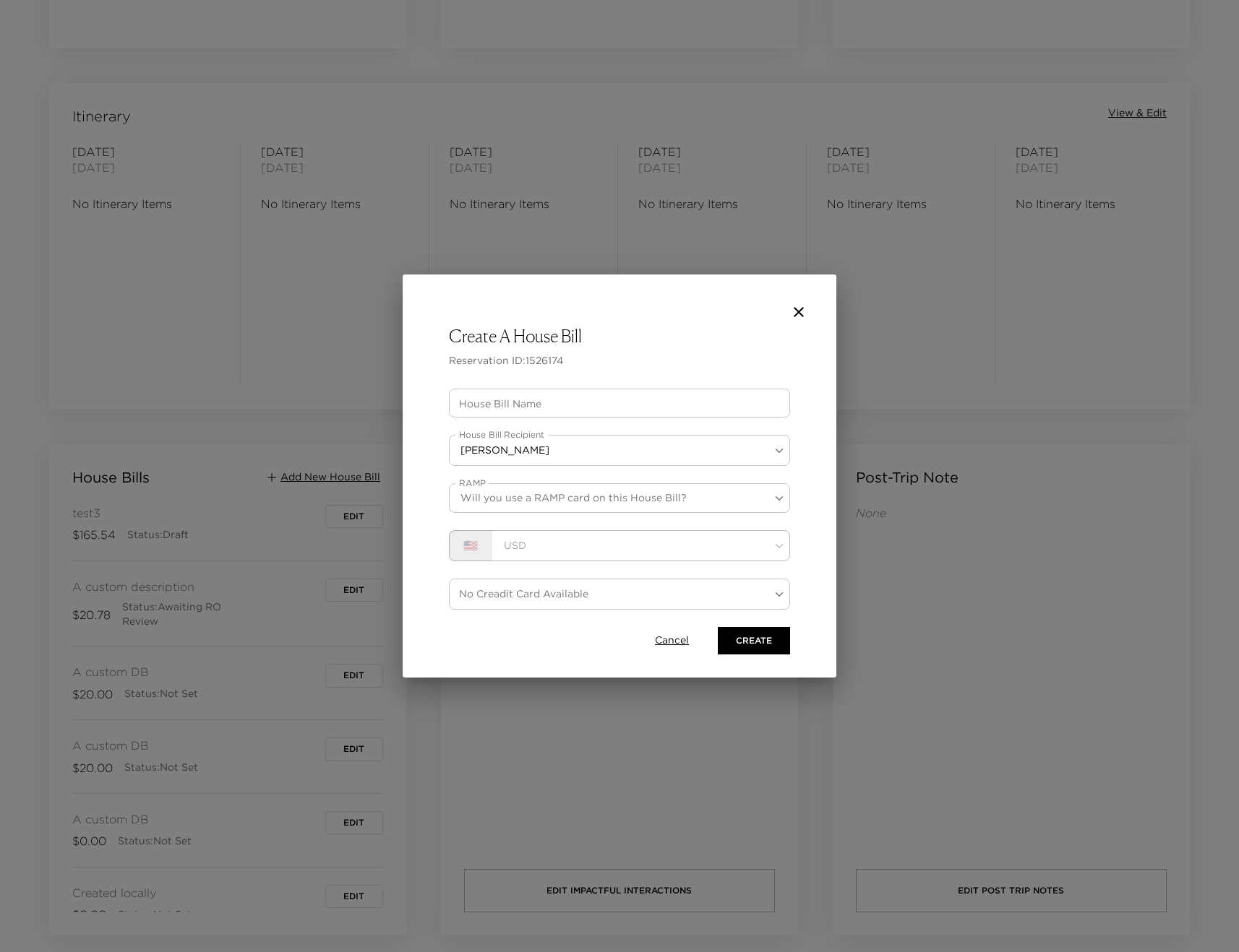
click at [525, 397] on div "House Bill Name House Bill Name" at bounding box center [619, 403] width 341 height 29
click at [469, 406] on input "Sixth created locally" at bounding box center [619, 403] width 341 height 29
type input "Куафсещкштп created locally"
click at [516, 513] on form "House Bill Name [PERSON_NAME] created locally House Bill Name House Bill Recipi…" at bounding box center [619, 522] width 341 height 266
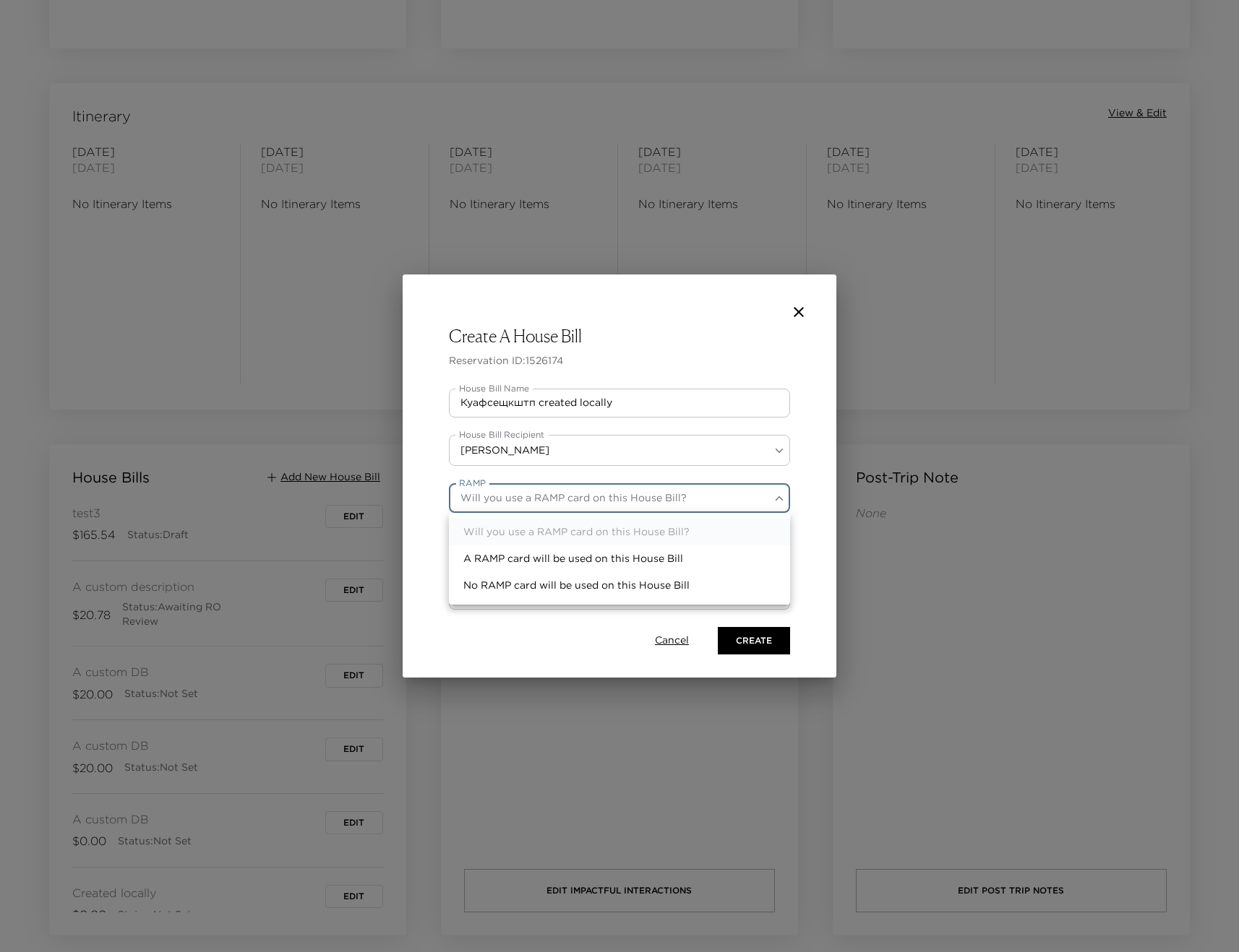
click at [512, 548] on li "A RAMP card will be used on this House Bill" at bounding box center [619, 558] width 341 height 27
type input "ramp"
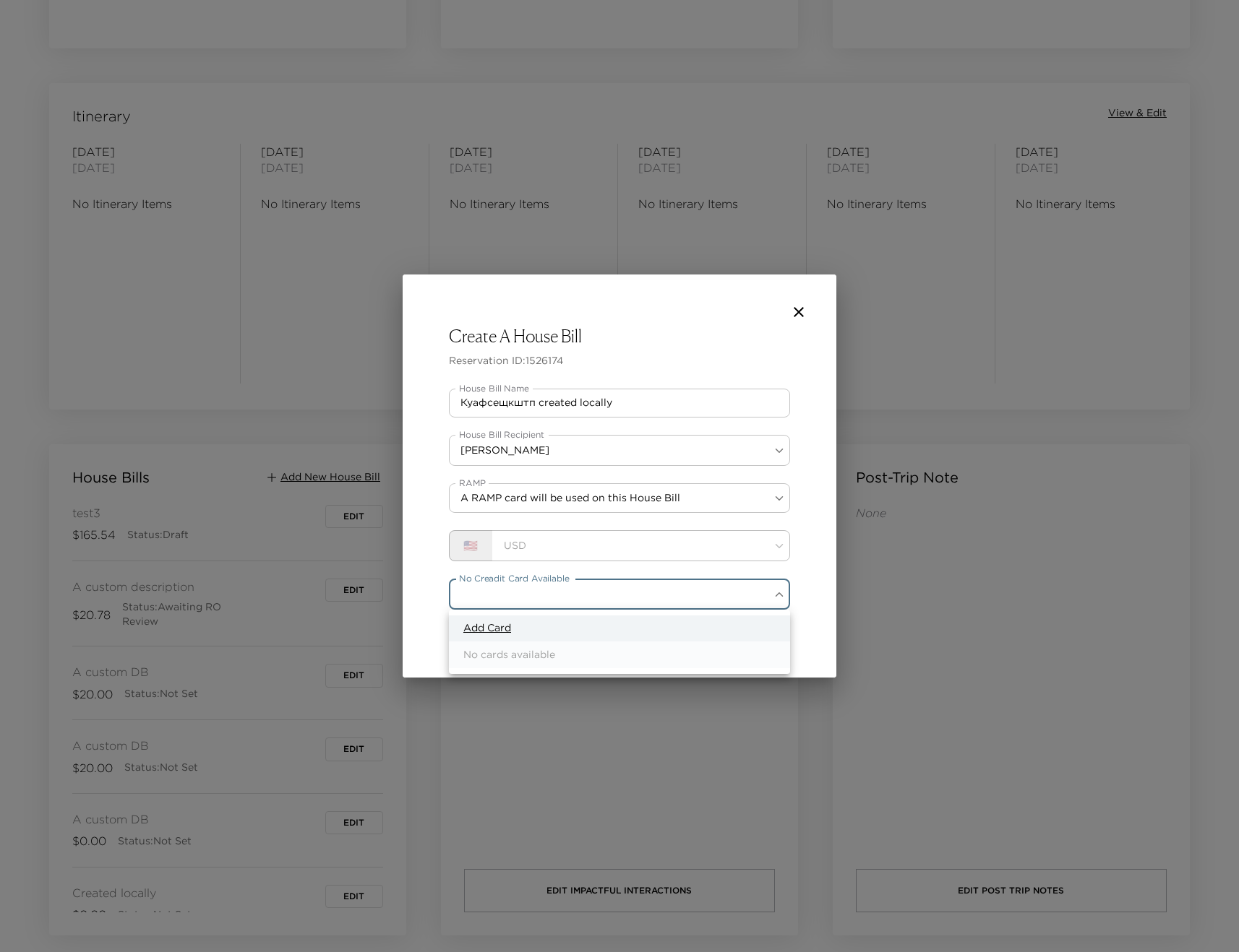
click at [496, 625] on span "Add Card" at bounding box center [486, 628] width 47 height 14
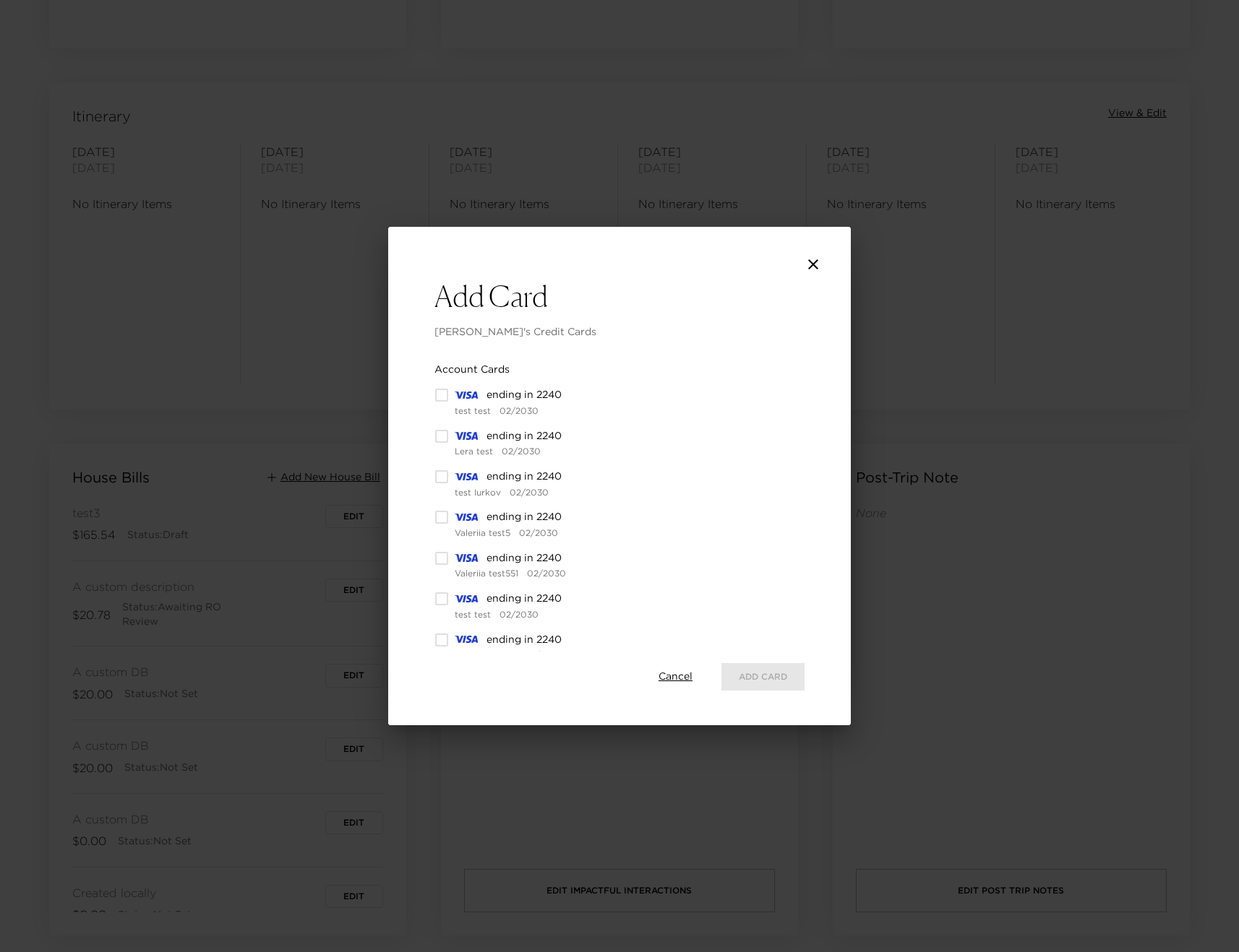
click at [442, 474] on input "checkbox" at bounding box center [441, 476] width 14 height 14
checkbox input "true"
click at [758, 677] on button "Add 1 Card" at bounding box center [759, 676] width 90 height 27
type input "3CD43A9BA53E4F7FE063AF598E0AF4FE"
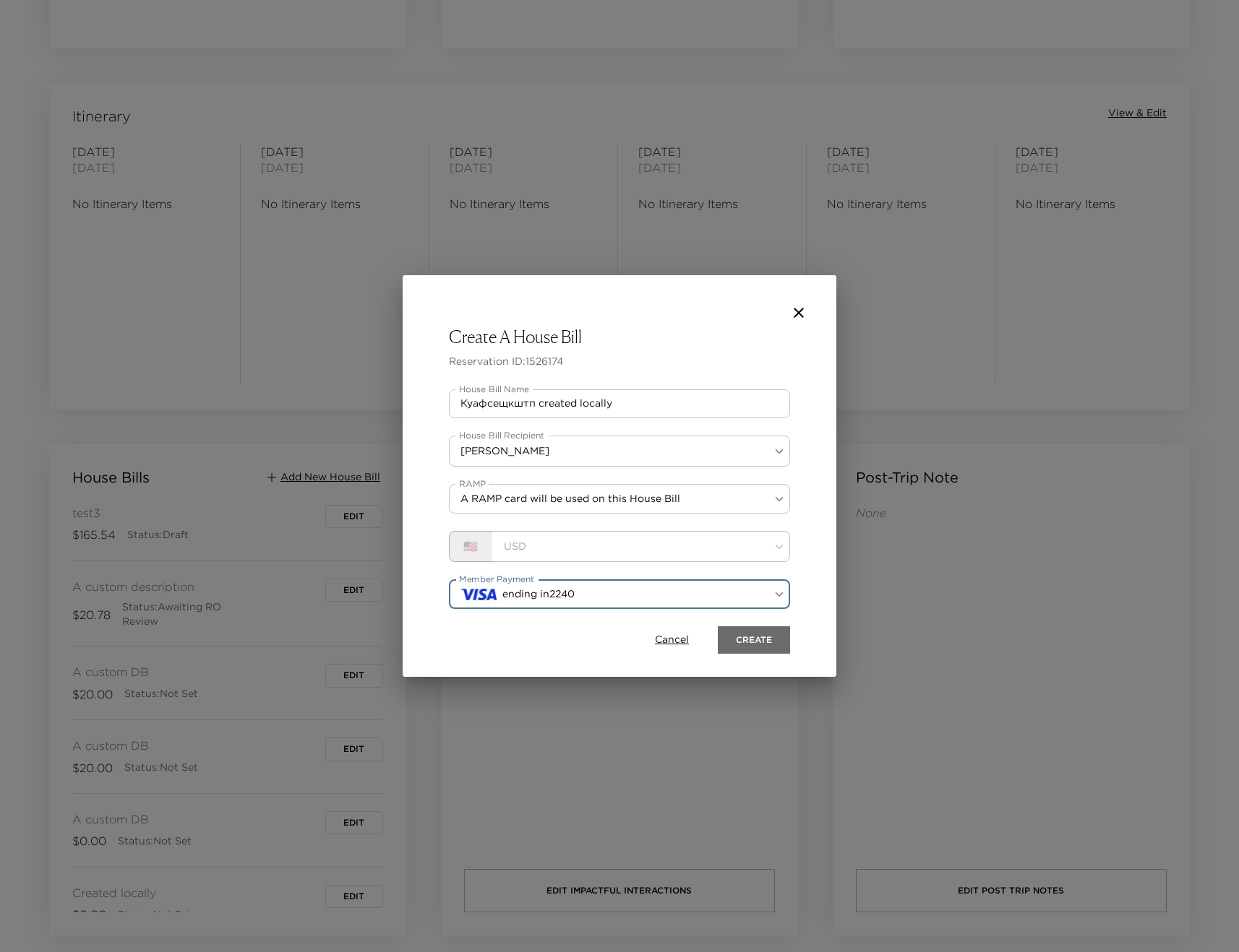
click at [744, 638] on button "Create" at bounding box center [754, 639] width 72 height 27
